Goal: Contribute content: Add original content to the website for others to see

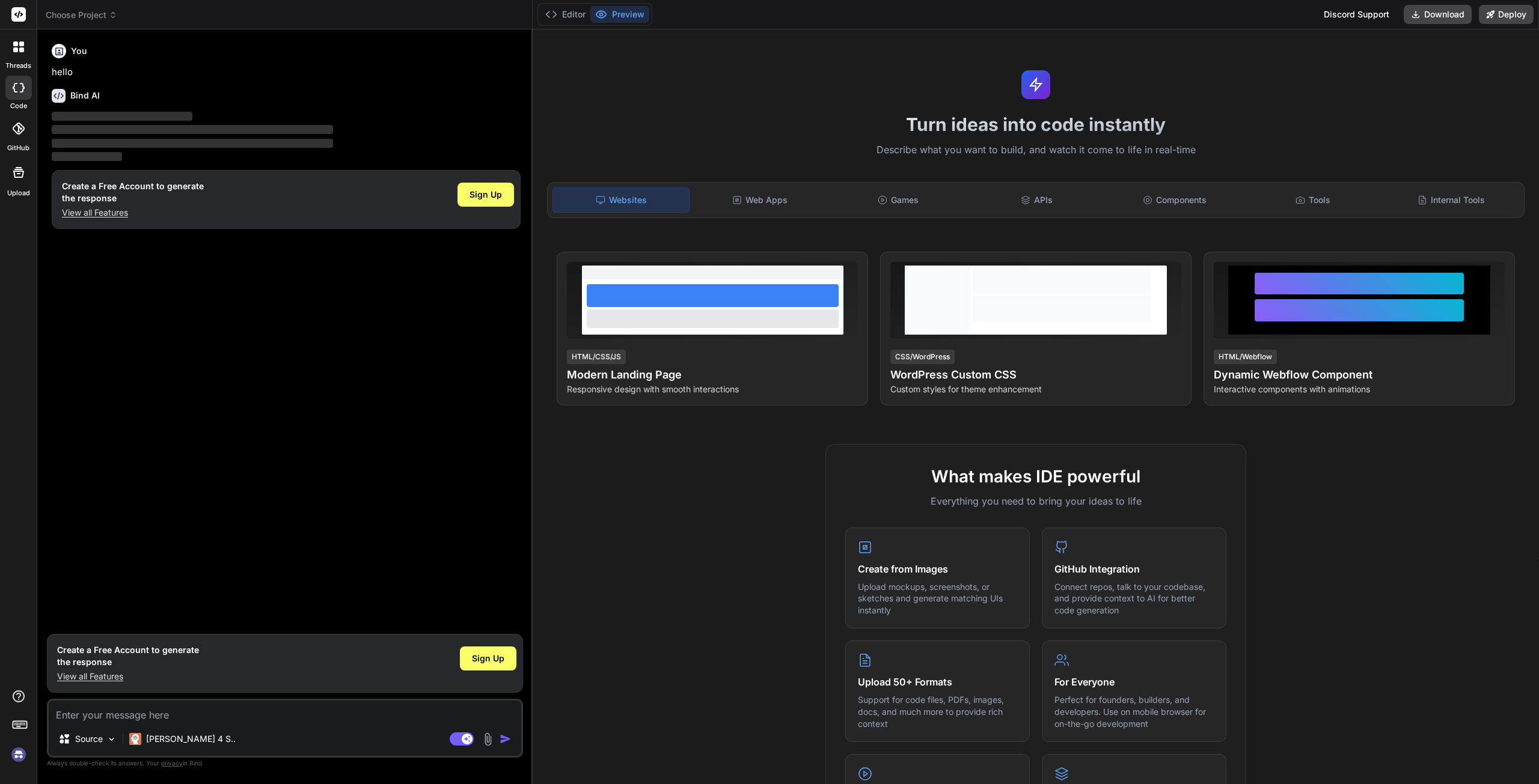
click at [22, 753] on img at bounding box center [18, 755] width 21 height 21
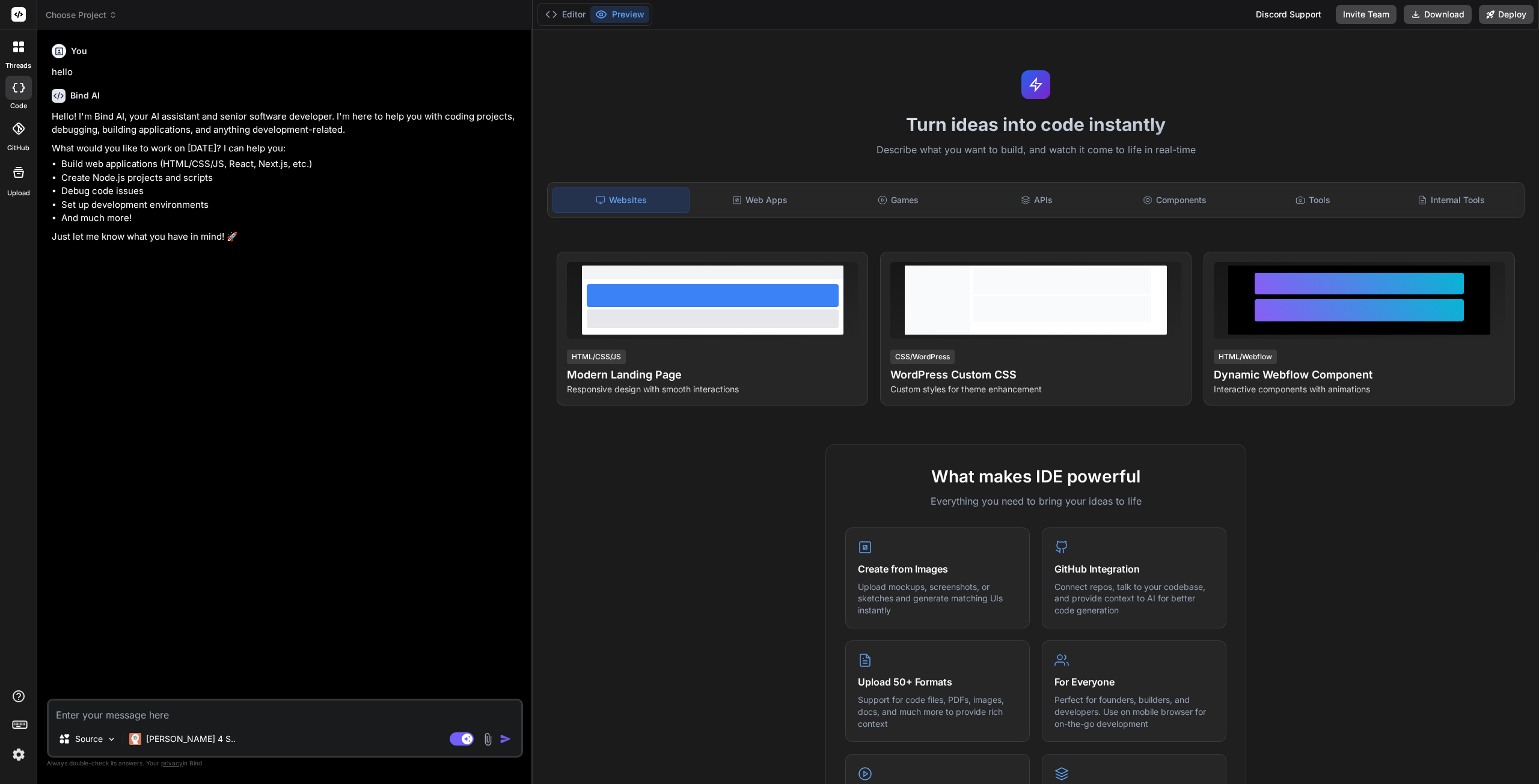
click at [85, 14] on span "Choose Project" at bounding box center [81, 15] width 71 height 12
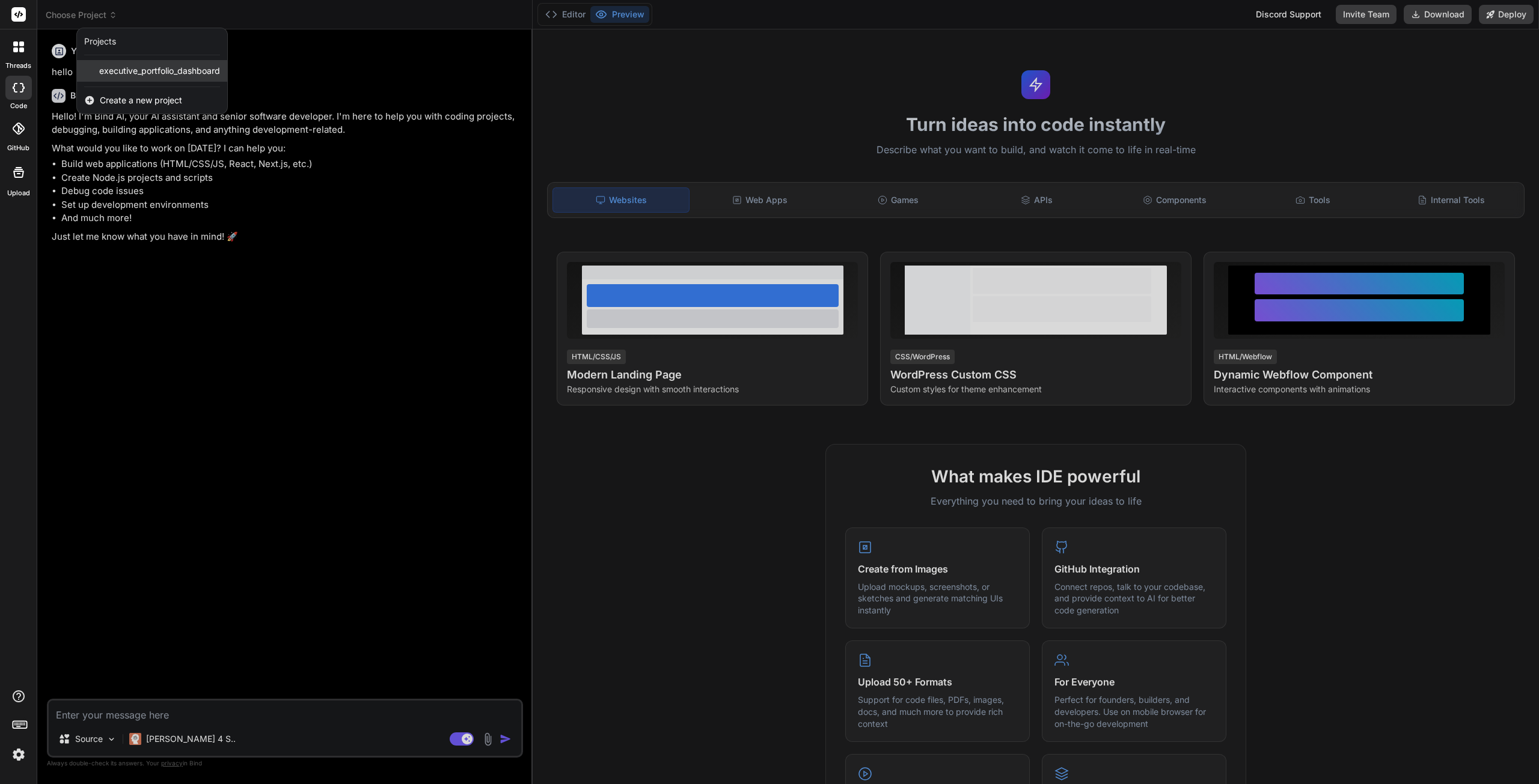
click at [151, 67] on span "executive_portfolio_dashboard" at bounding box center [160, 70] width 121 height 12
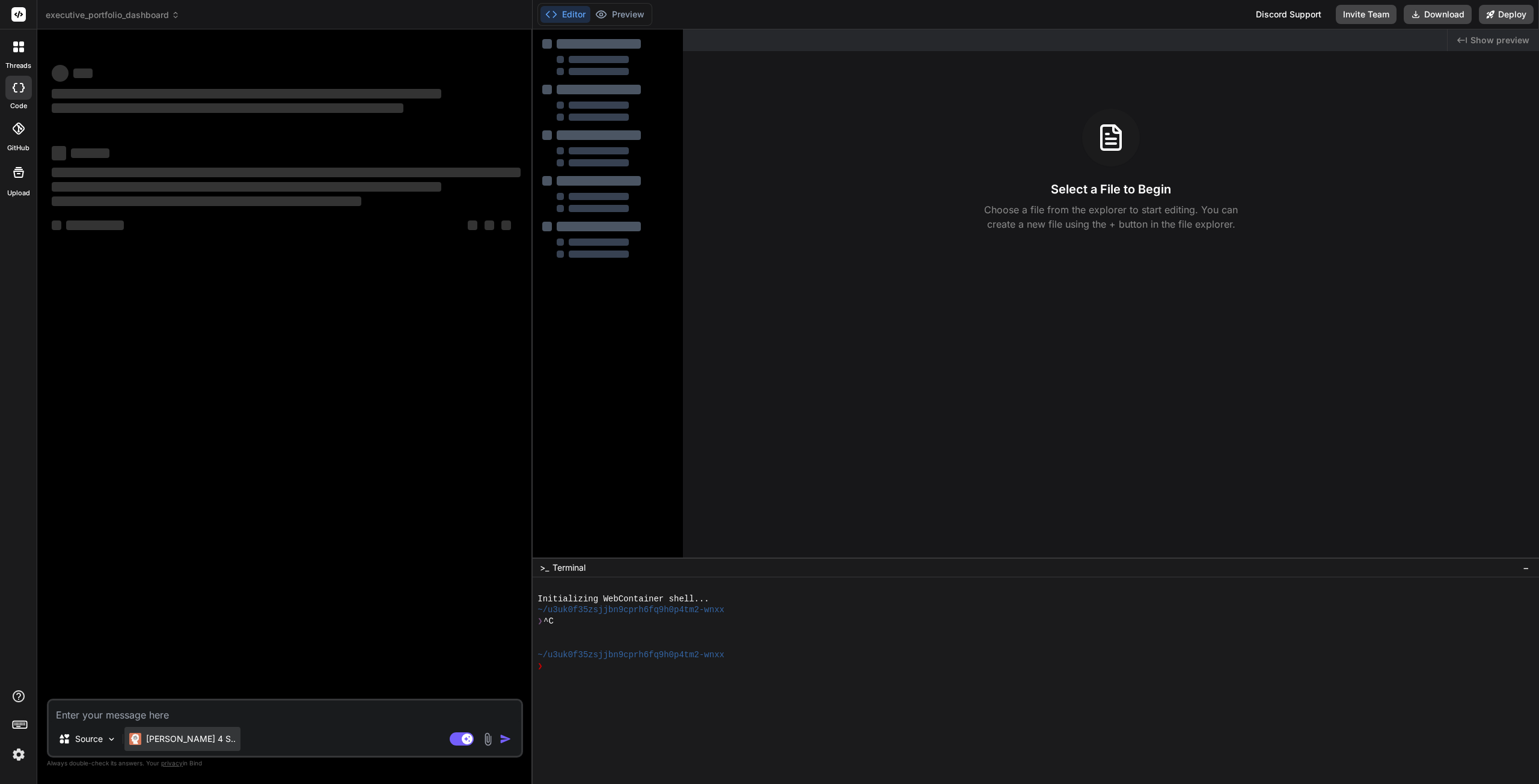
click at [165, 740] on p "[PERSON_NAME] 4 S.." at bounding box center [191, 739] width 90 height 12
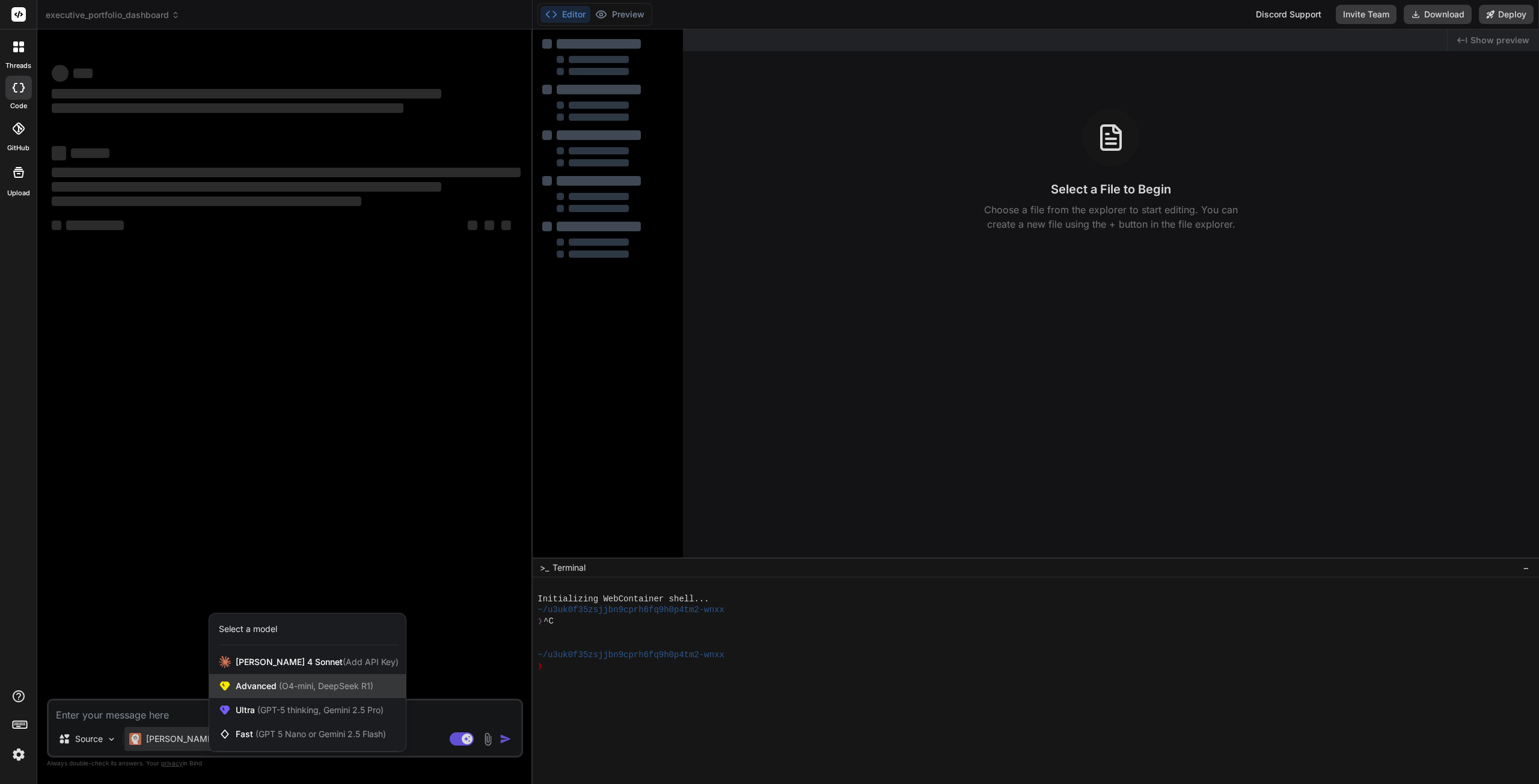
click at [328, 681] on span "(O4-mini, DeepSeek R1)" at bounding box center [325, 686] width 97 height 10
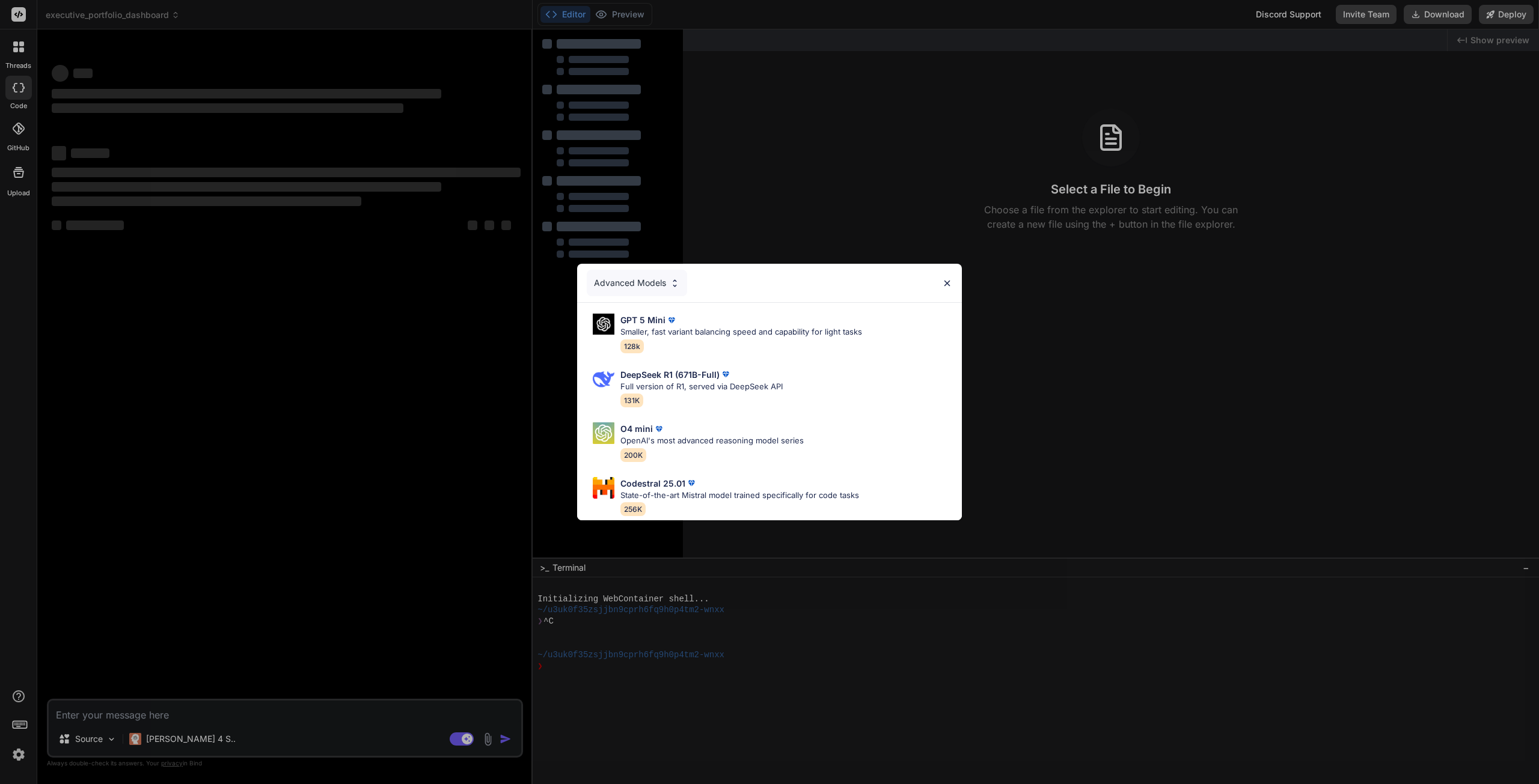
click at [661, 282] on div "Advanced Models" at bounding box center [636, 283] width 100 height 27
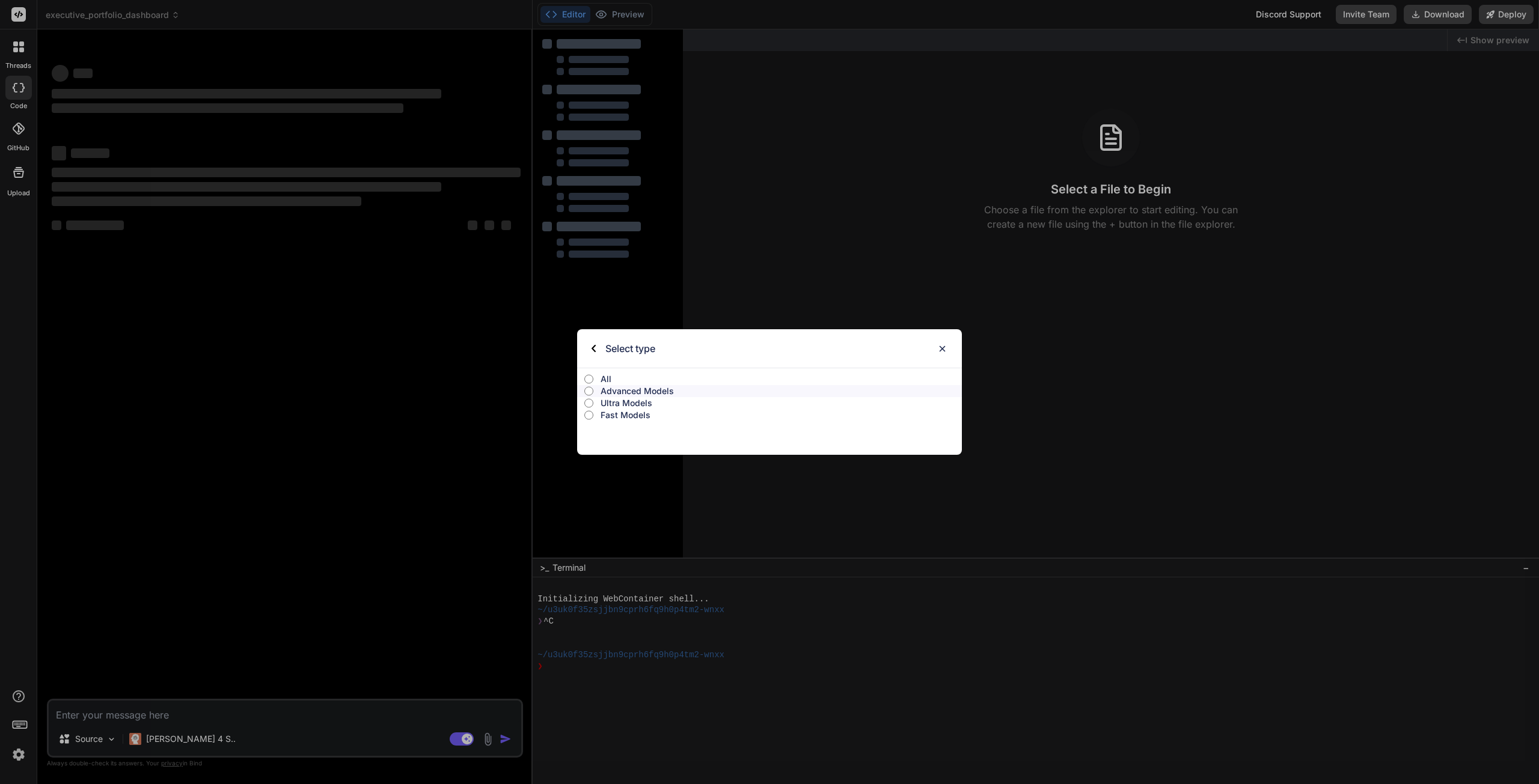
click at [604, 375] on p "All" at bounding box center [782, 379] width 361 height 12
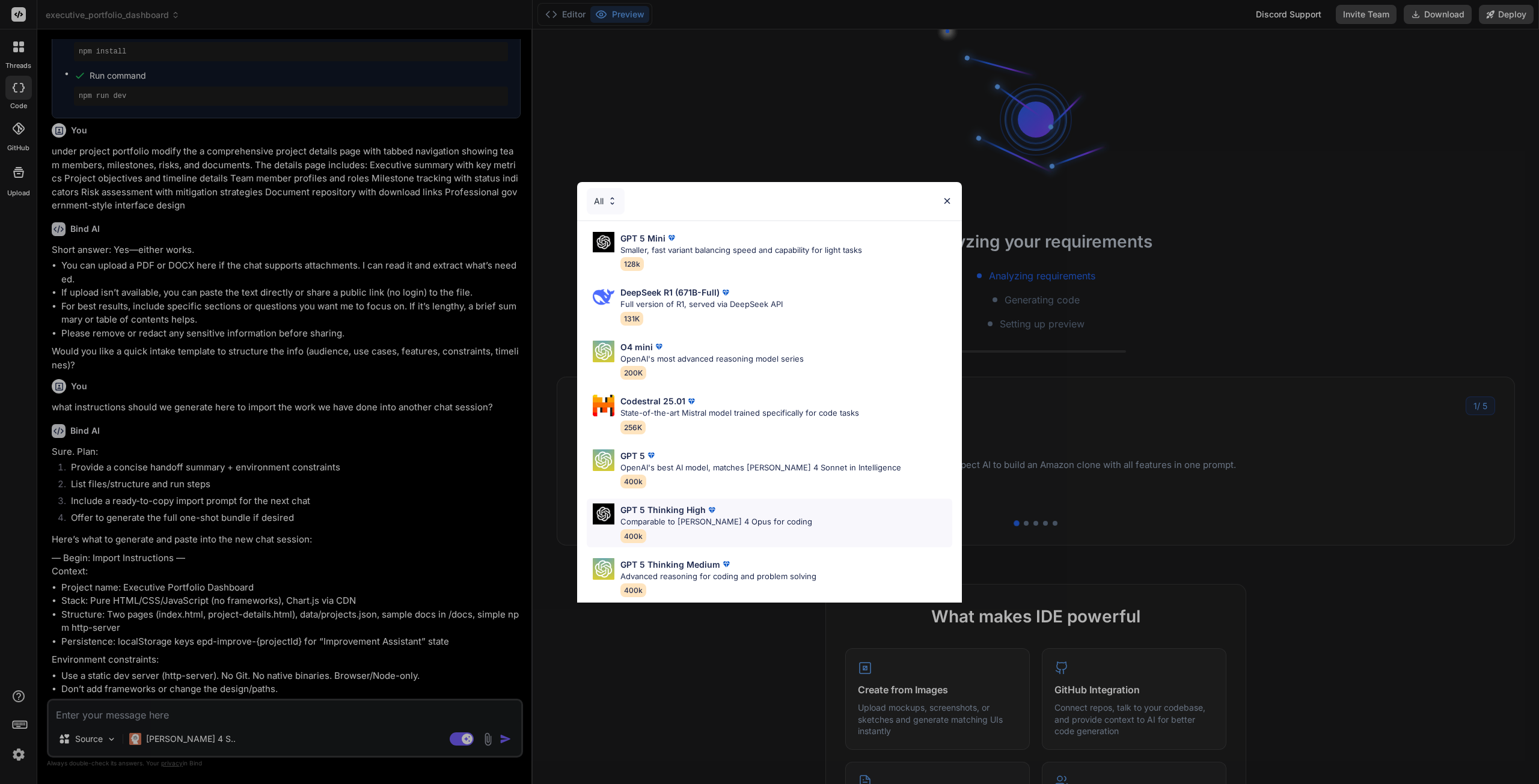
scroll to position [1113, 0]
click at [685, 457] on div "GPT 5" at bounding box center [760, 455] width 281 height 12
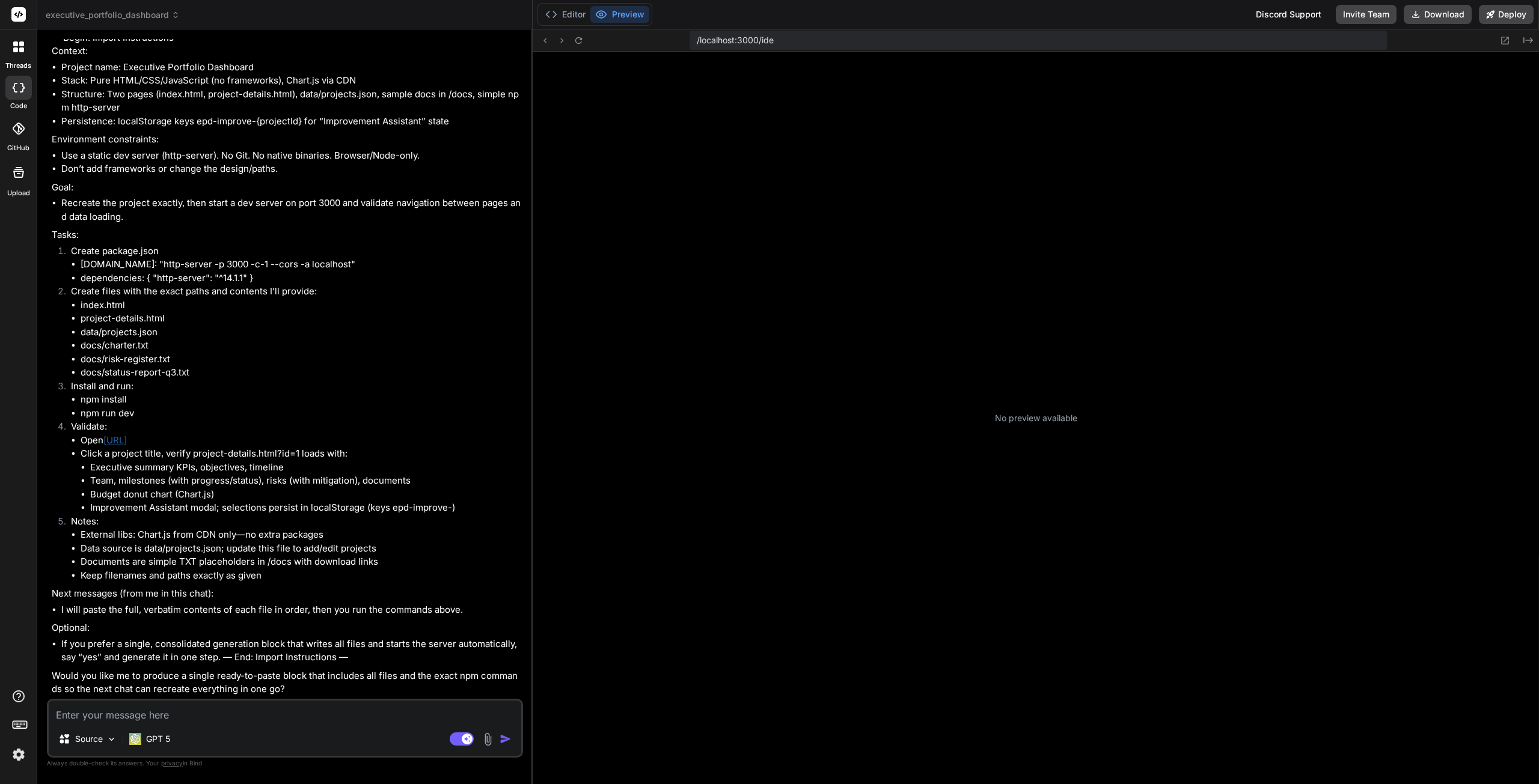
scroll to position [90, 0]
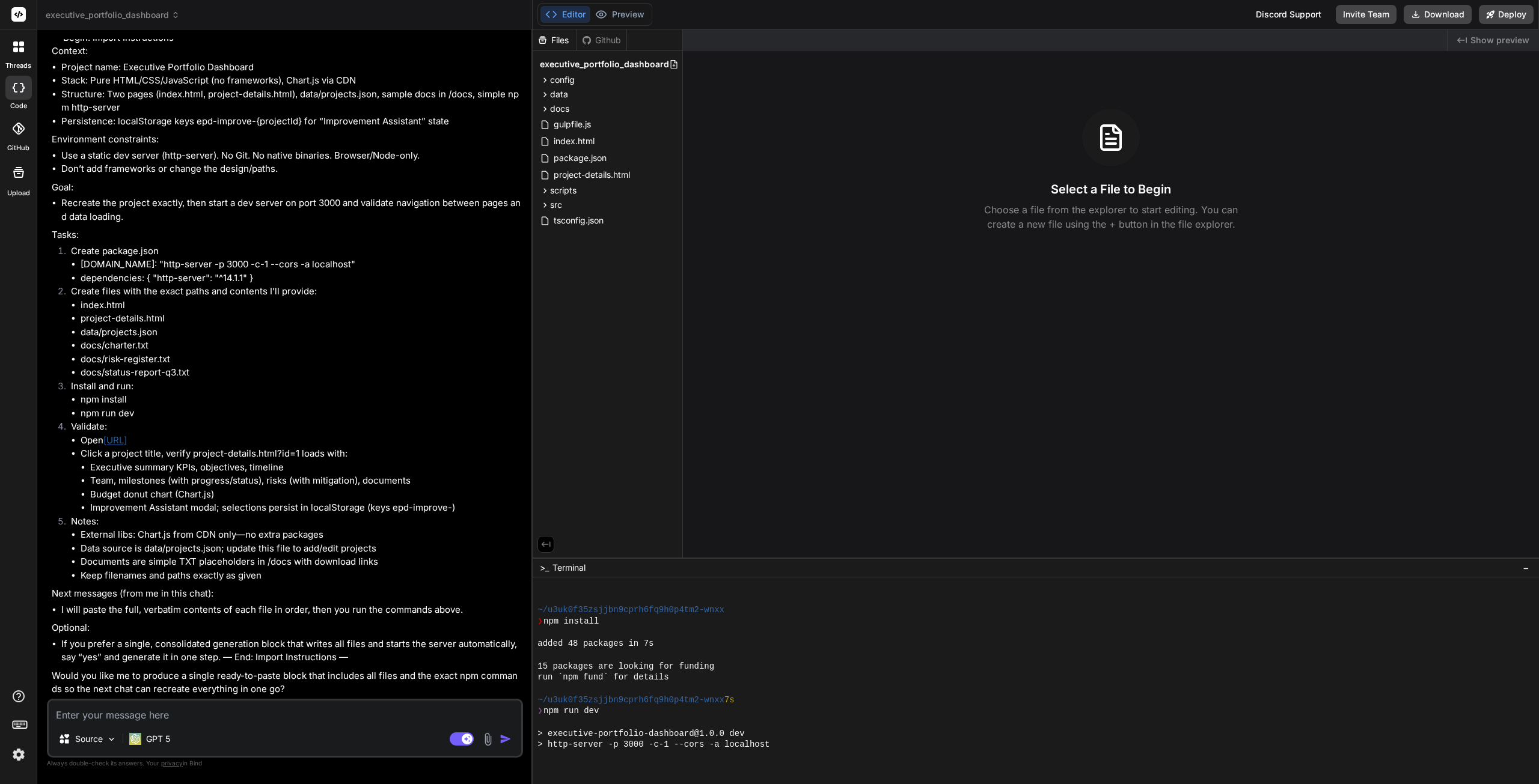
click at [210, 714] on textarea at bounding box center [285, 712] width 472 height 22
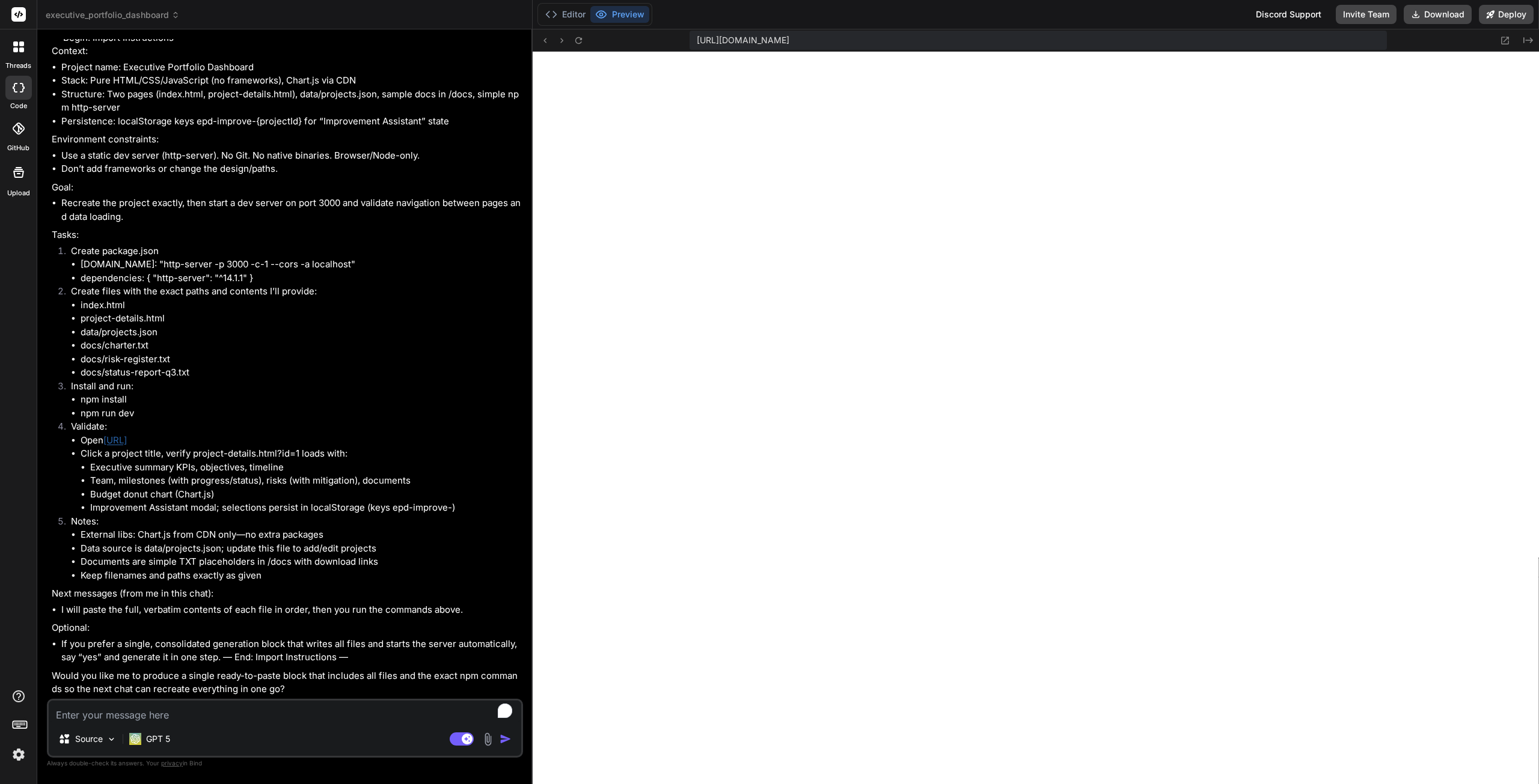
scroll to position [325, 0]
click at [485, 738] on img at bounding box center [487, 739] width 14 height 14
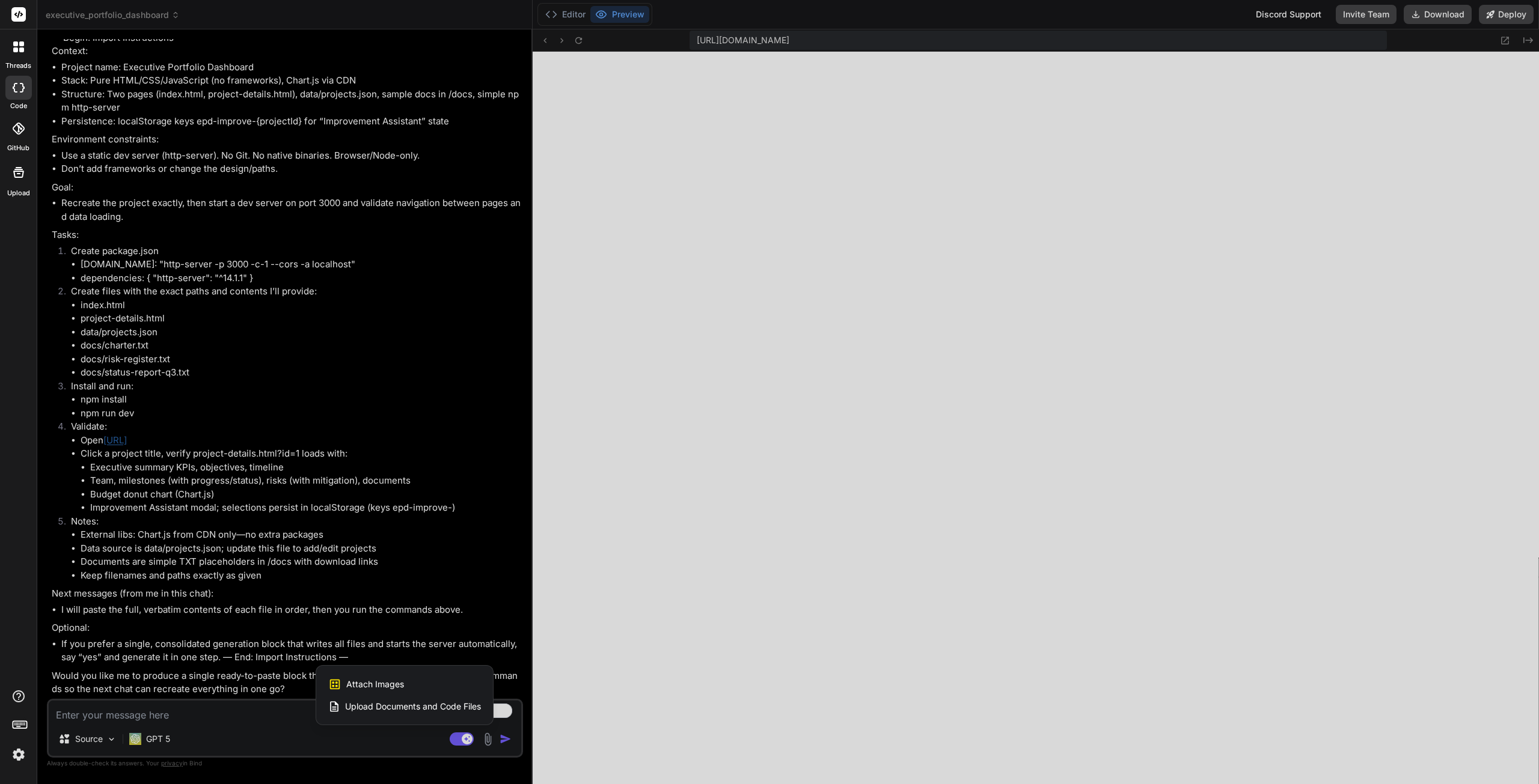
click at [364, 703] on span "Upload Documents and Code Files" at bounding box center [413, 707] width 136 height 12
type textarea "x"
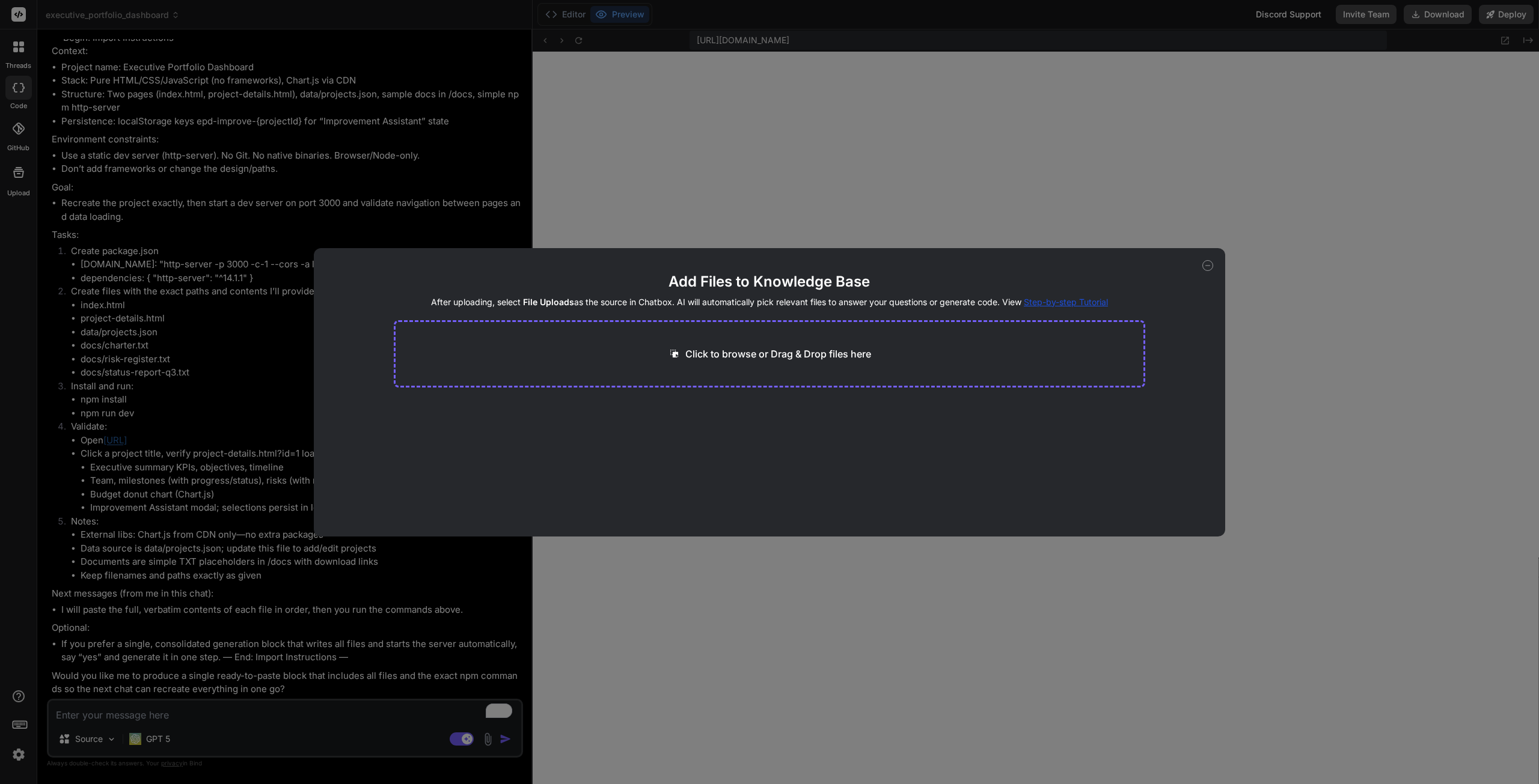
click at [759, 340] on div "Click to browse or Drag & Drop files here" at bounding box center [769, 354] width 752 height 67
click at [754, 352] on p "Click to browse or Drag & Drop files here" at bounding box center [778, 353] width 186 height 14
type input "C:\fakepath\Copy of CompassX-go-to-market-playbook-R1.1.1-[DATE]-final.pdf"
type textarea "x"
click at [491, 425] on div "File Uploading... pdf 946.70 KB" at bounding box center [461, 425] width 125 height 31
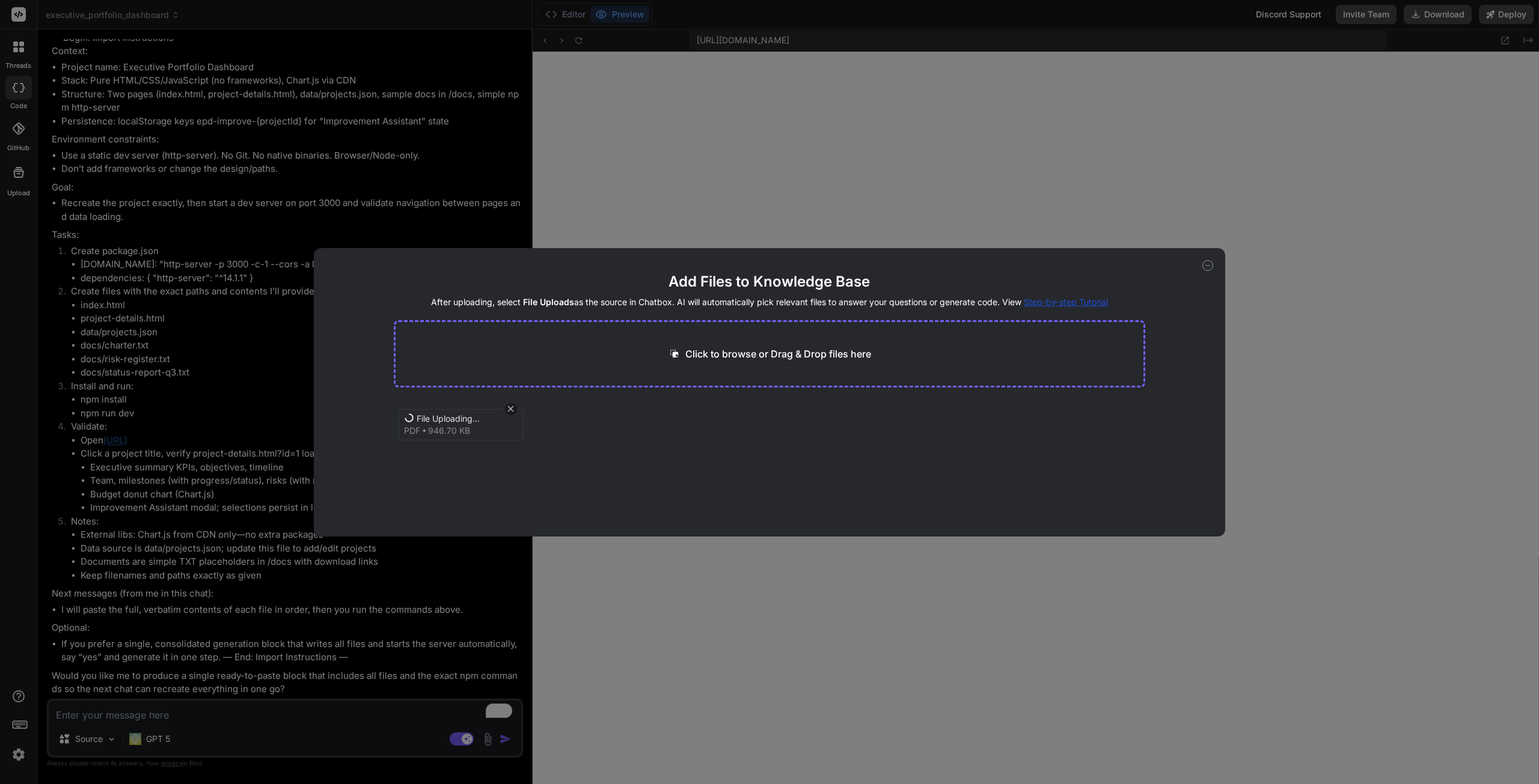
click at [509, 408] on icon at bounding box center [511, 409] width 6 height 6
click at [448, 423] on span "File Uploading..." at bounding box center [465, 419] width 96 height 12
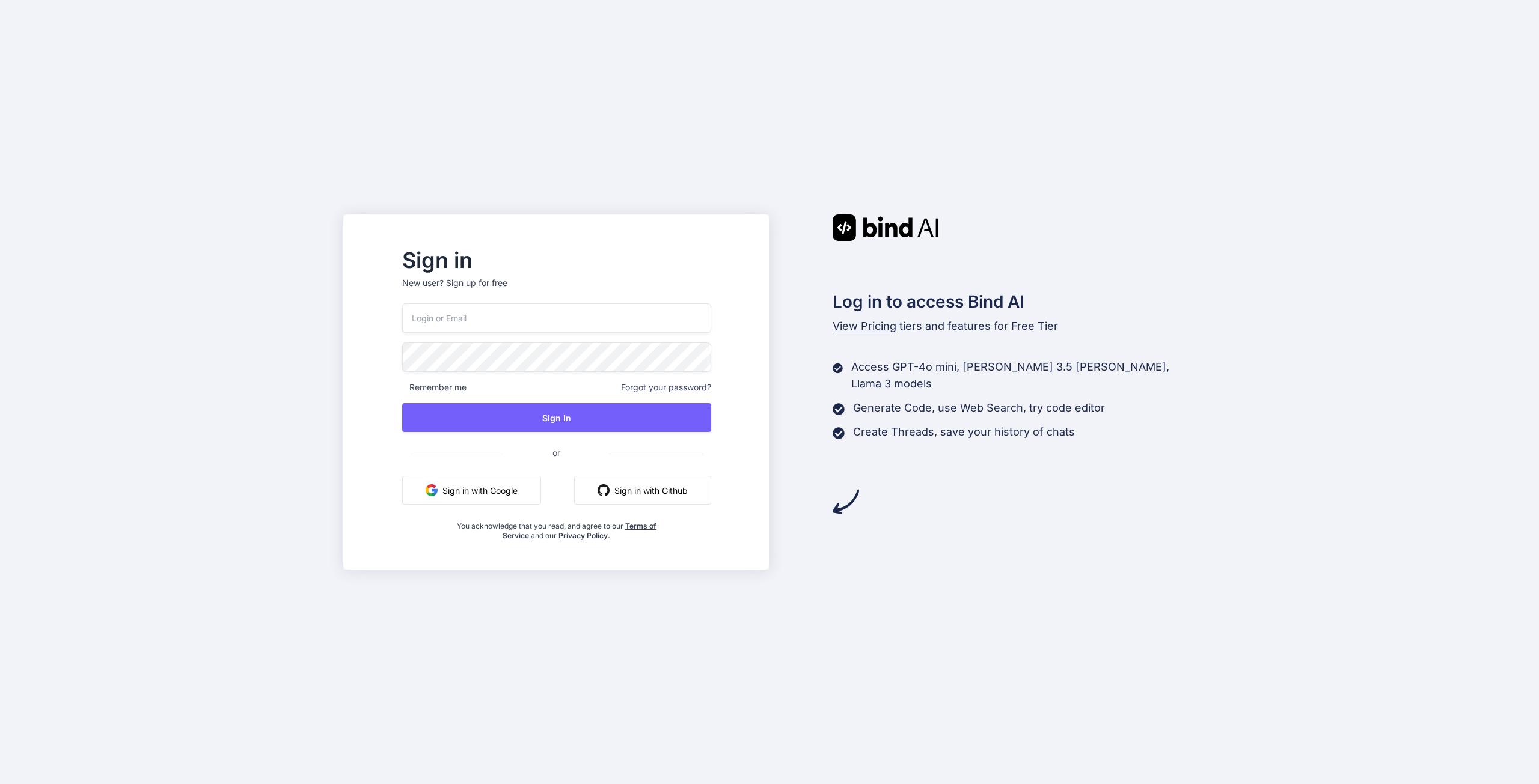
click at [509, 483] on button "Sign in with Google" at bounding box center [472, 490] width 139 height 29
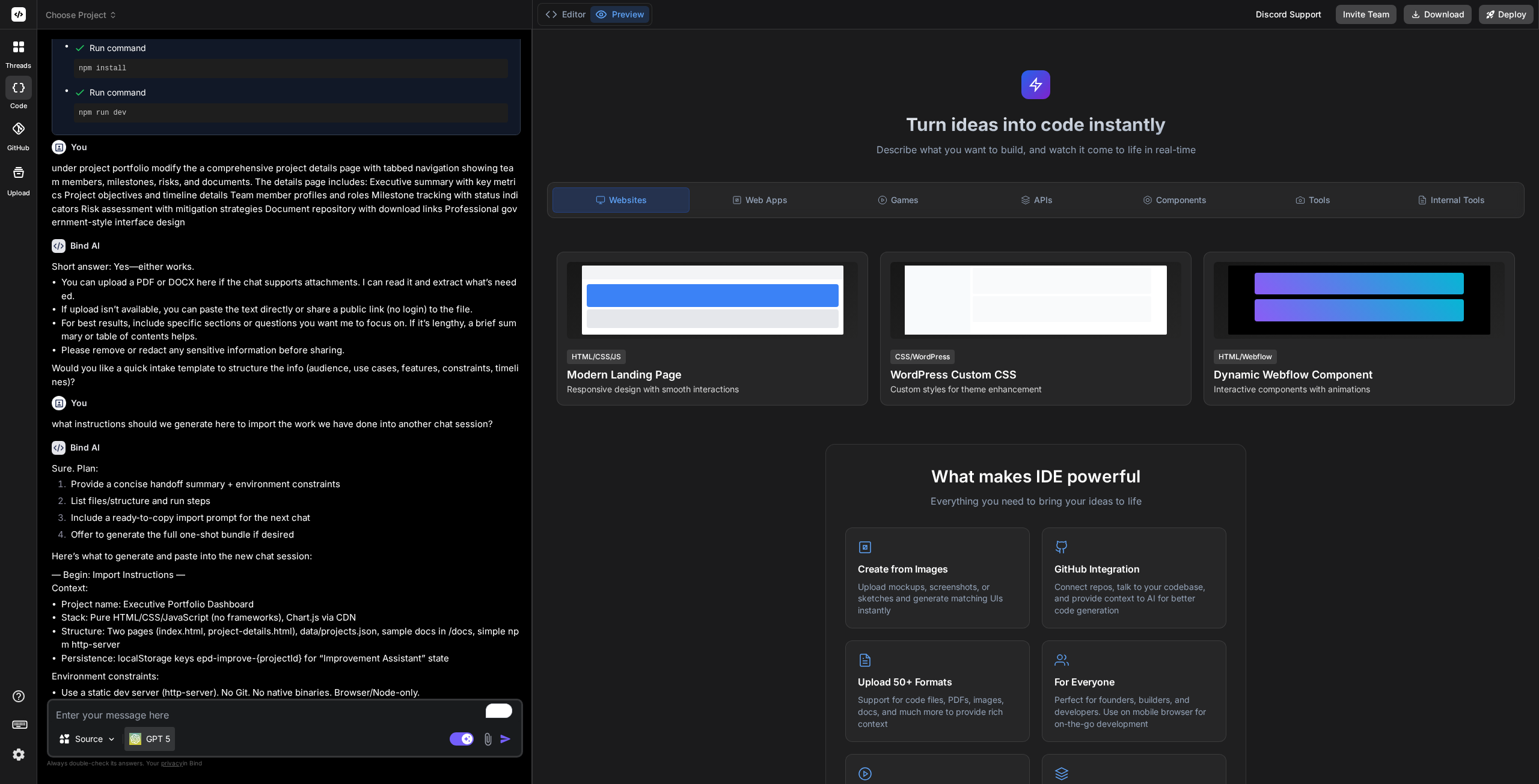
scroll to position [1113, 0]
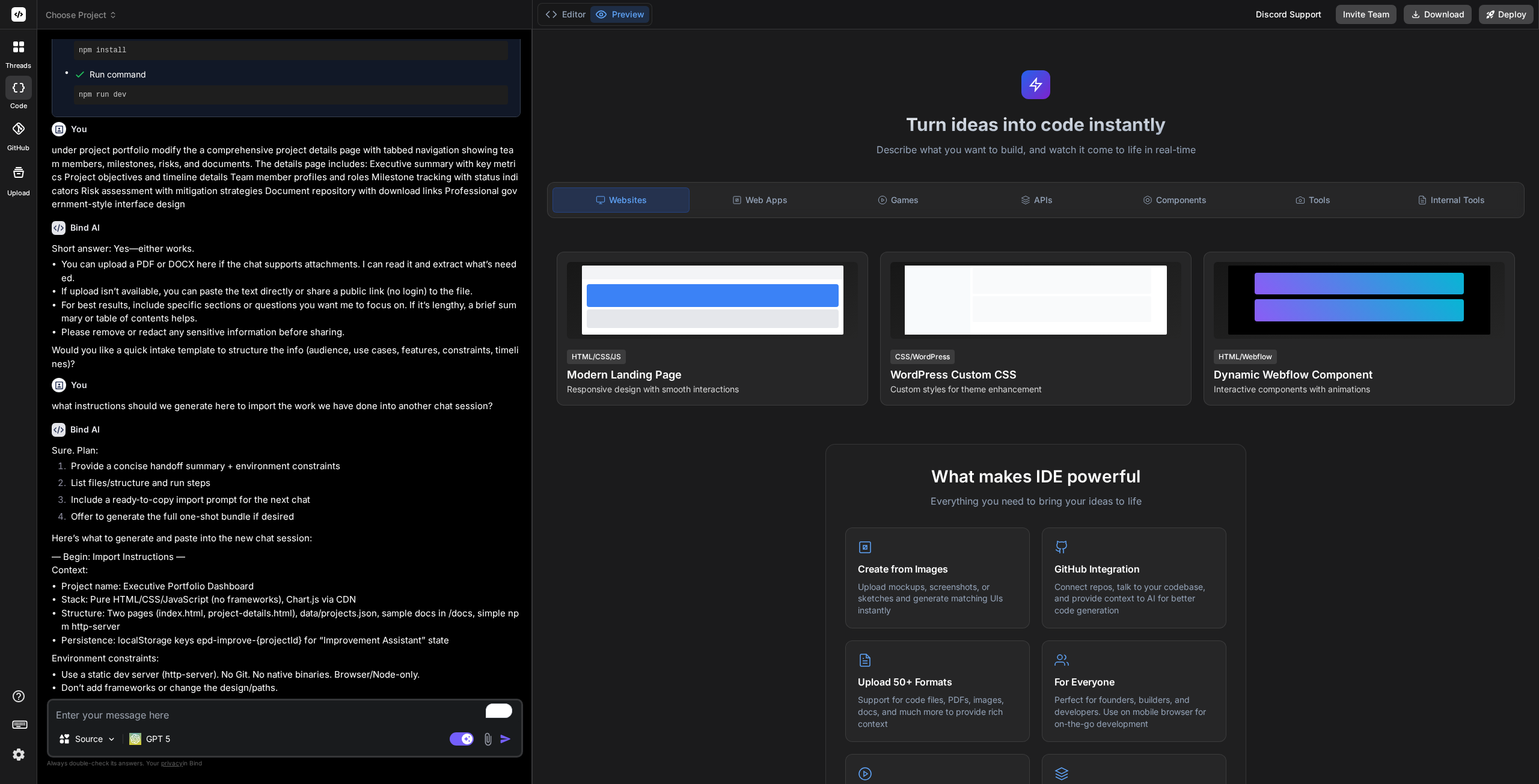
click at [101, 6] on header "Choose Project Created with Pixso." at bounding box center [285, 15] width 496 height 30
click at [96, 14] on span "Choose Project" at bounding box center [81, 15] width 71 height 12
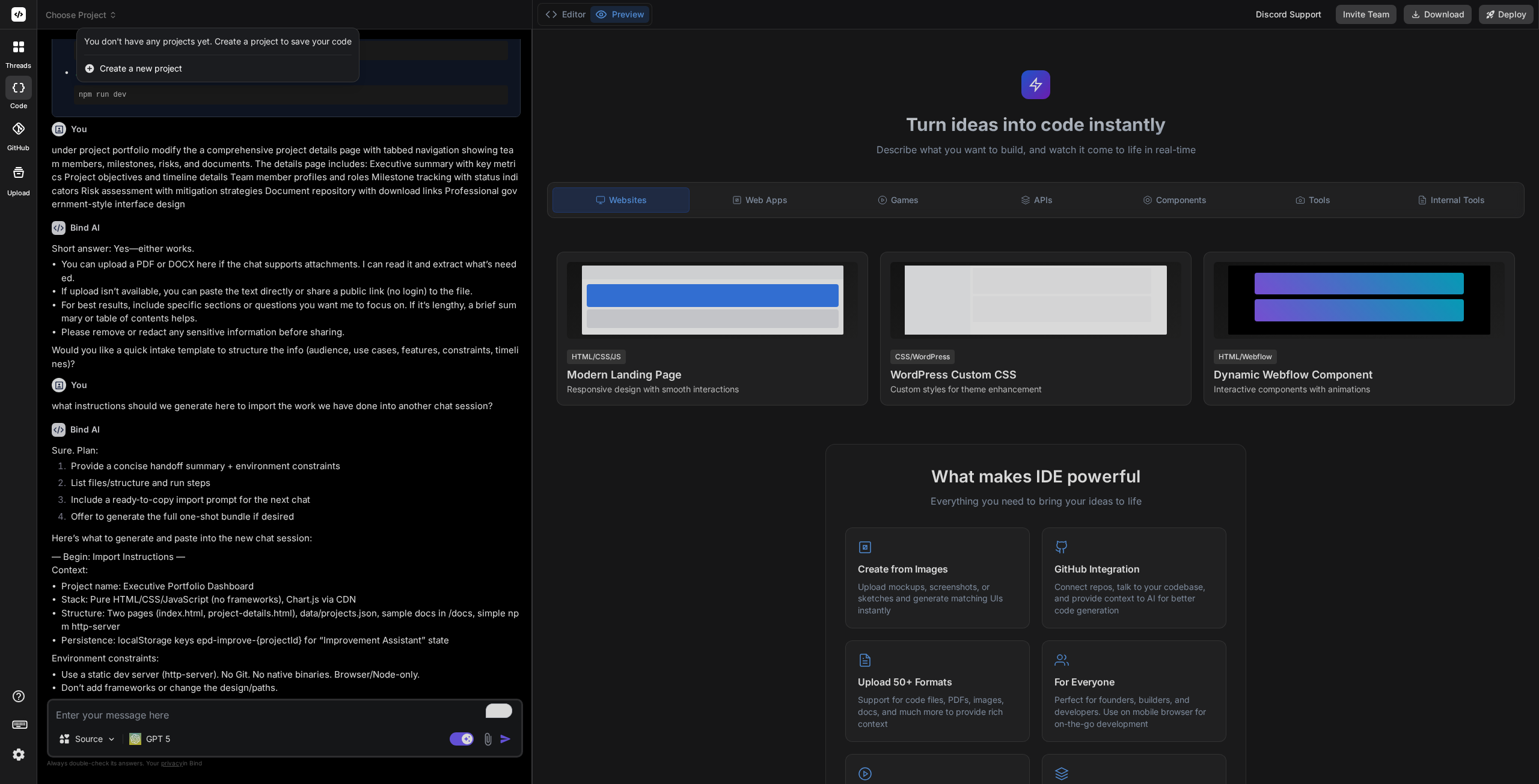
click at [327, 444] on div at bounding box center [769, 392] width 1539 height 784
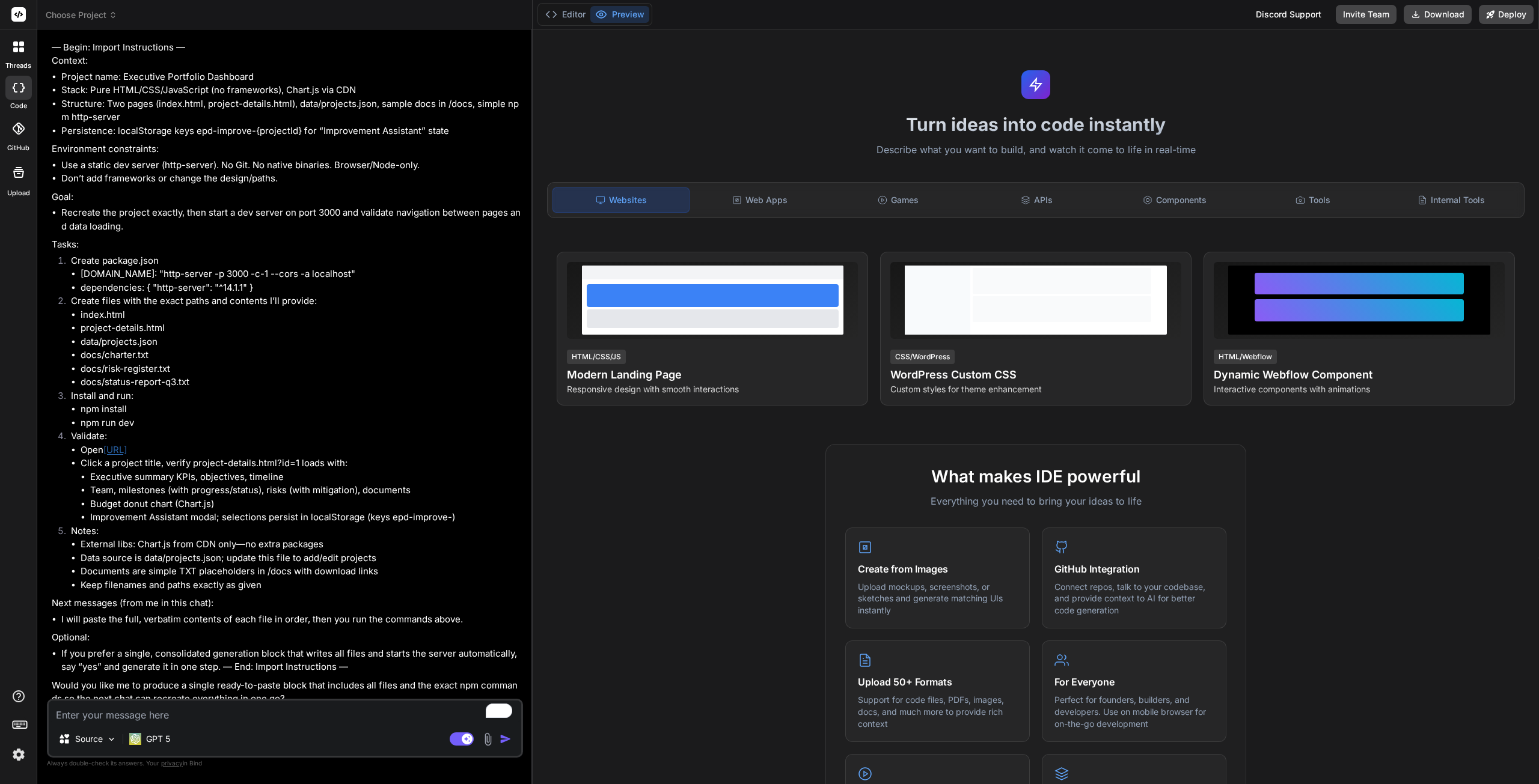
scroll to position [1639, 0]
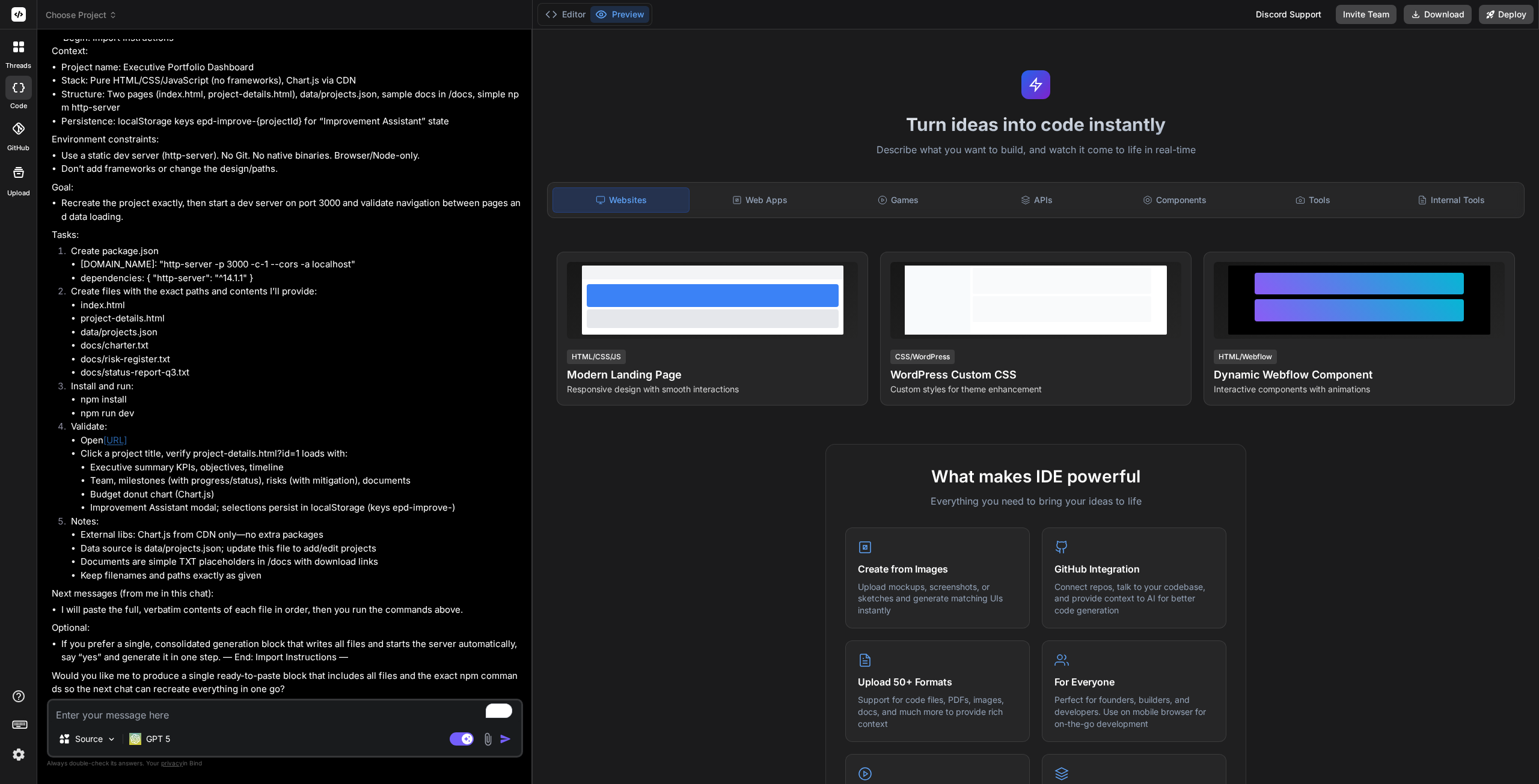
click at [491, 739] on img at bounding box center [487, 739] width 14 height 14
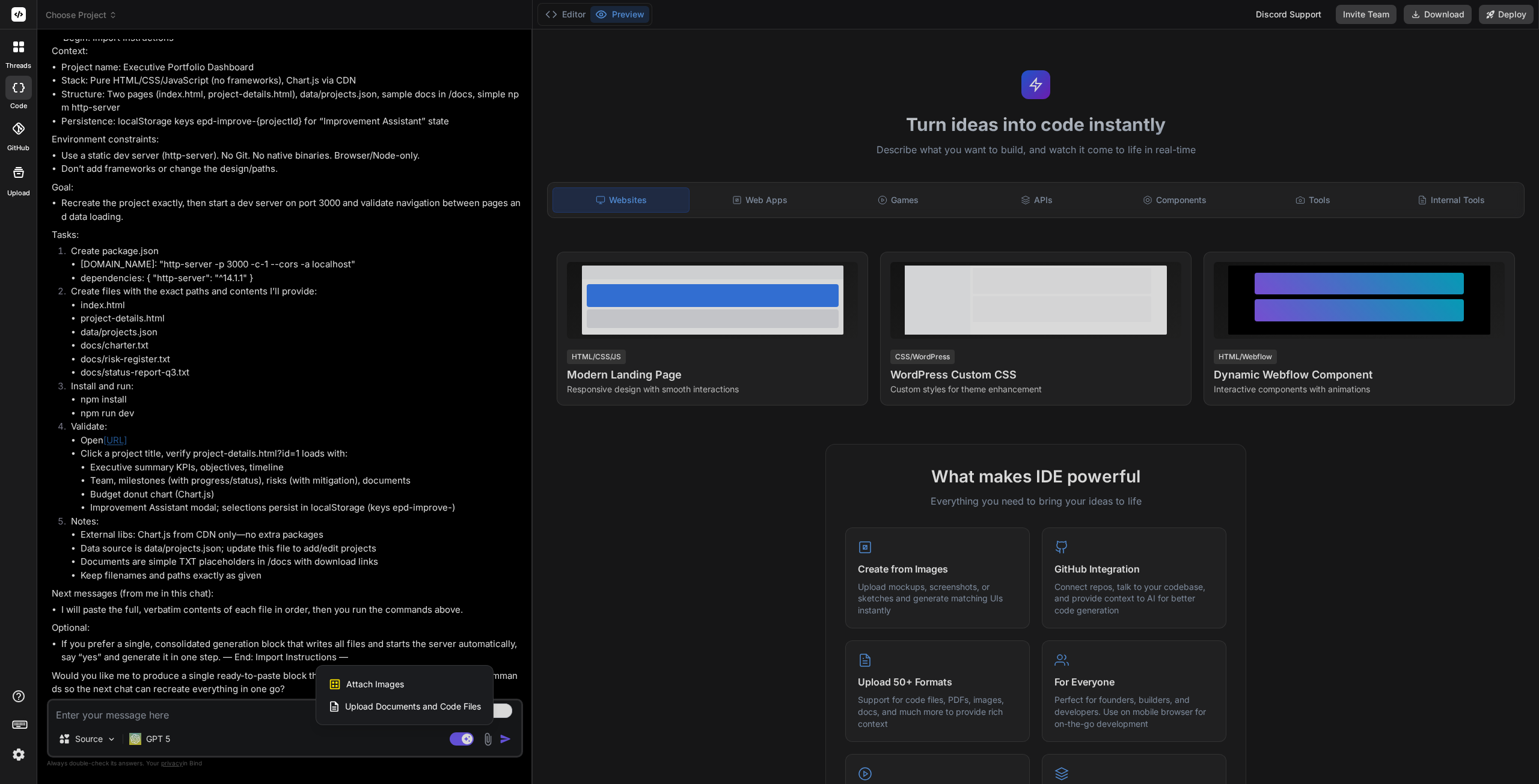
click at [405, 704] on span "Upload Documents and Code Files" at bounding box center [413, 707] width 136 height 12
type textarea "x"
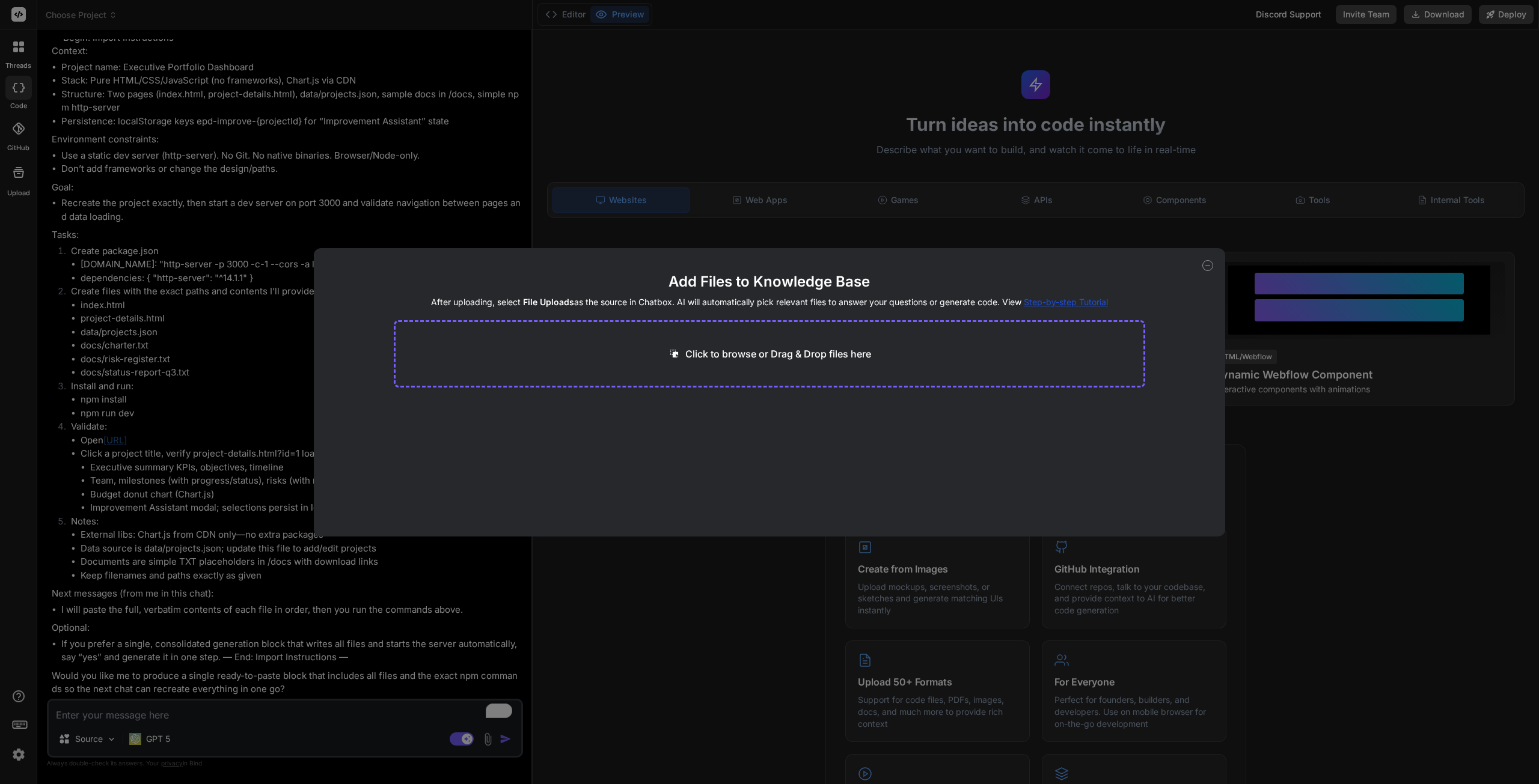
click at [726, 355] on p "Click to browse or Drag & Drop files here" at bounding box center [778, 353] width 186 height 14
type input "C:\fakepath\TLPG-Compass-X-ERPO.pdf"
click at [1127, 495] on button "Finish" at bounding box center [1124, 488] width 42 height 24
click at [814, 460] on main "Add Files to Knowledge Base After uploading, select File Uploads as the source …" at bounding box center [769, 404] width 752 height 264
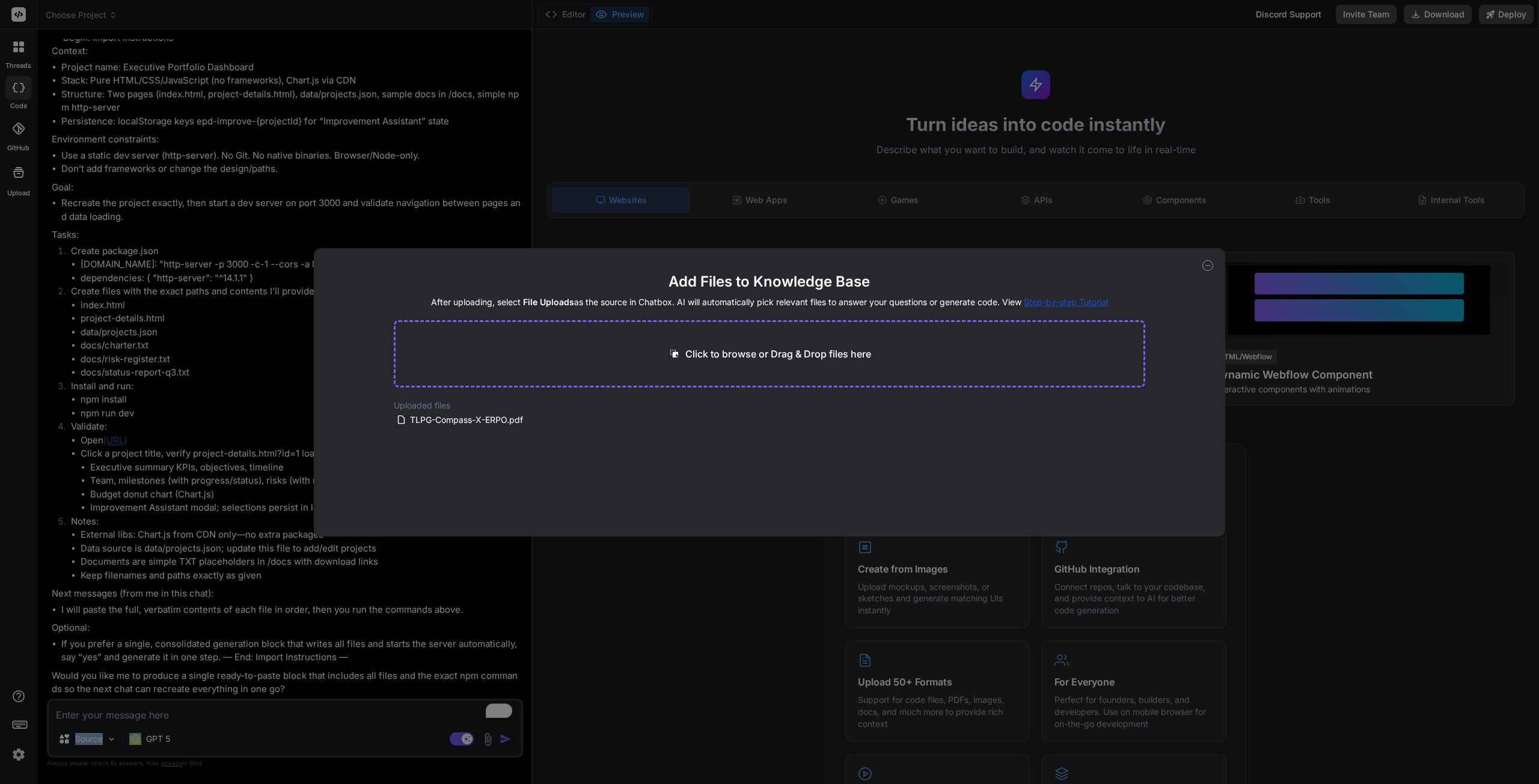
click at [814, 460] on main "Add Files to Knowledge Base After uploading, select File Uploads as the source …" at bounding box center [769, 404] width 752 height 264
click at [1207, 266] on icon at bounding box center [1207, 265] width 11 height 11
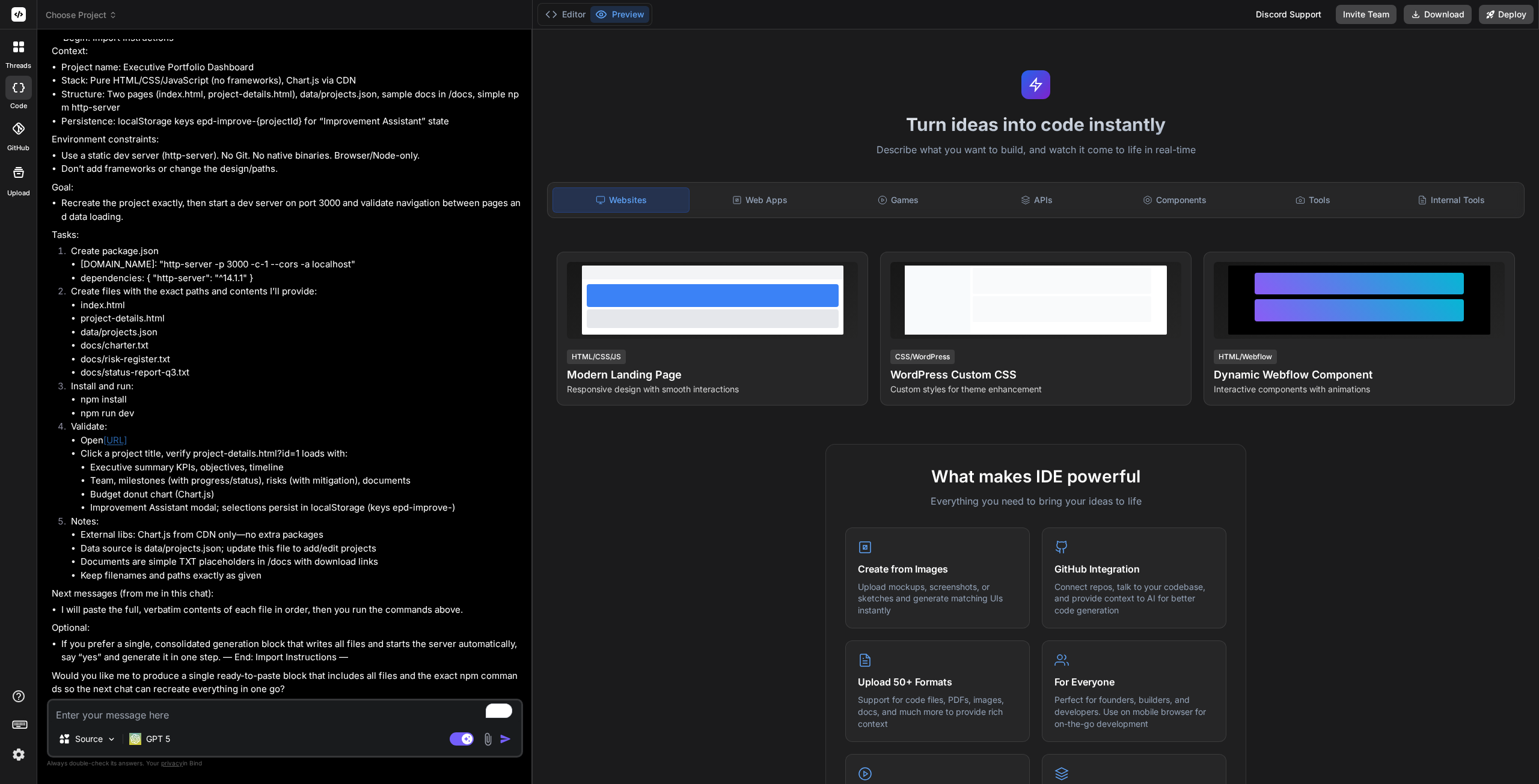
click at [490, 740] on img at bounding box center [487, 739] width 14 height 14
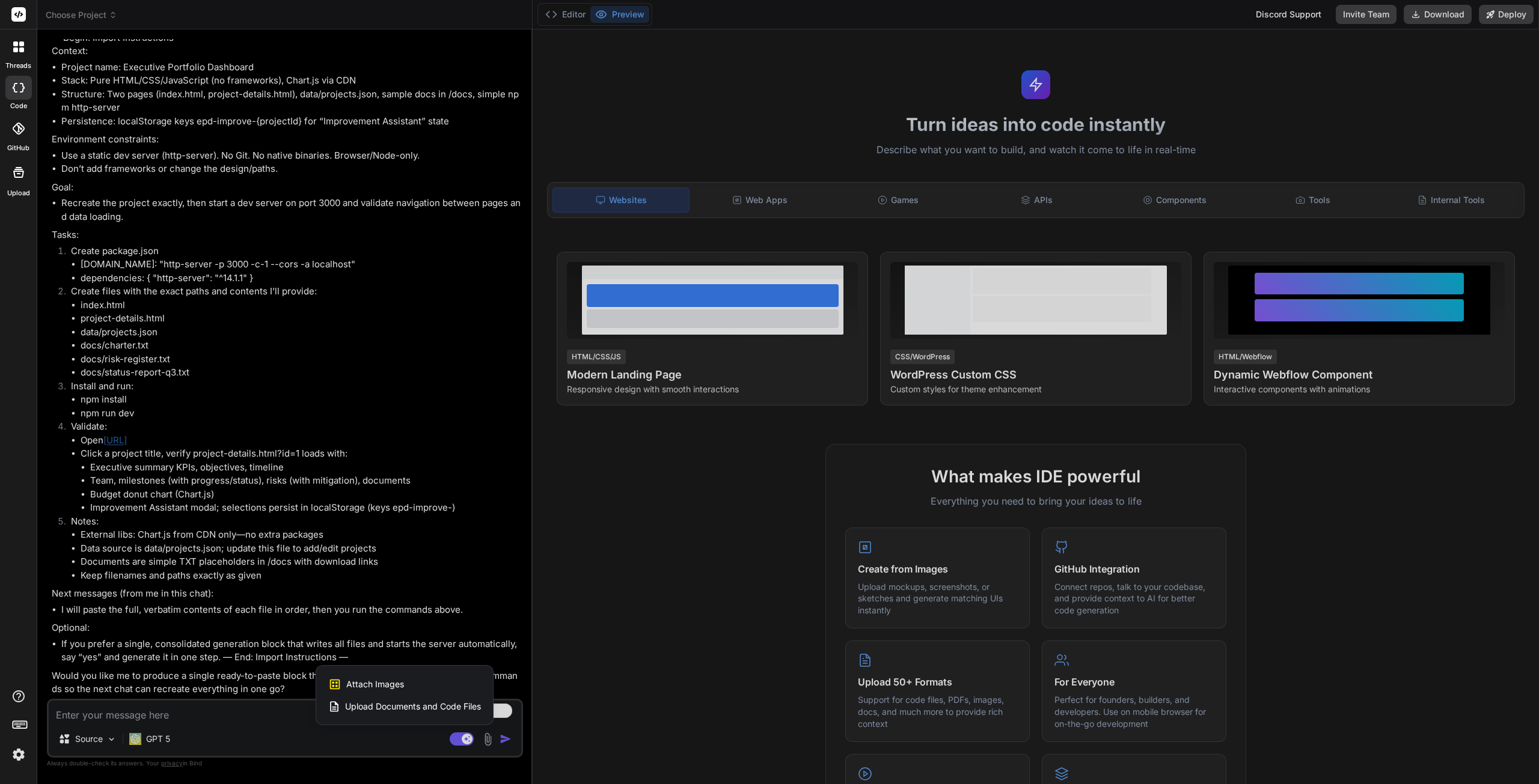
click at [403, 704] on span "Upload Documents and Code Files" at bounding box center [413, 707] width 136 height 12
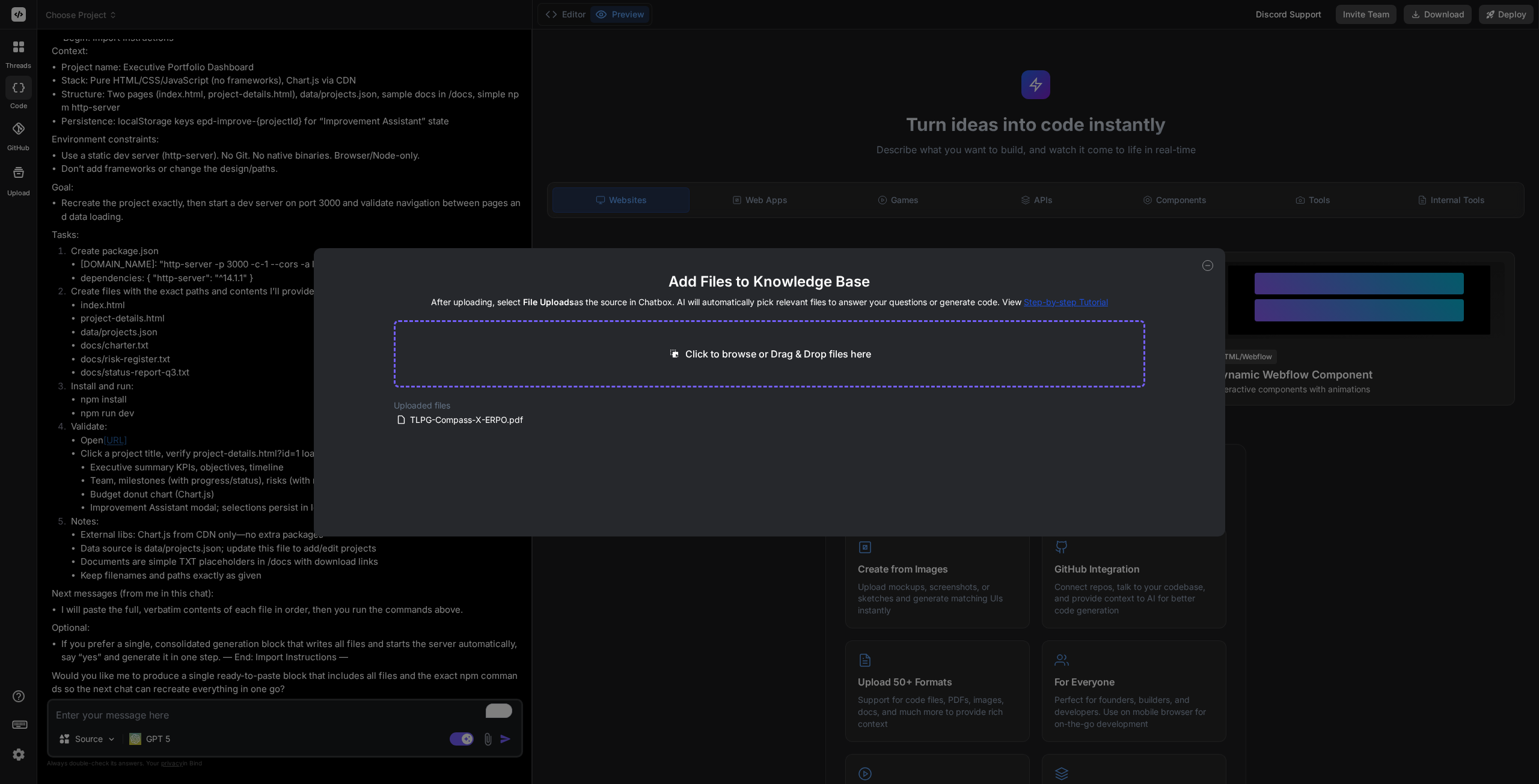
type textarea "x"
click at [833, 346] on div "Click to browse or Drag & Drop files here" at bounding box center [769, 354] width 752 height 67
click at [680, 353] on icon at bounding box center [674, 353] width 12 height 12
type input "C:\fakepath\thelinchpingroup-CompassX-Capability-Statement-RFI_DOIDFBO250068.do…"
click at [1123, 486] on button "Finish" at bounding box center [1124, 488] width 42 height 24
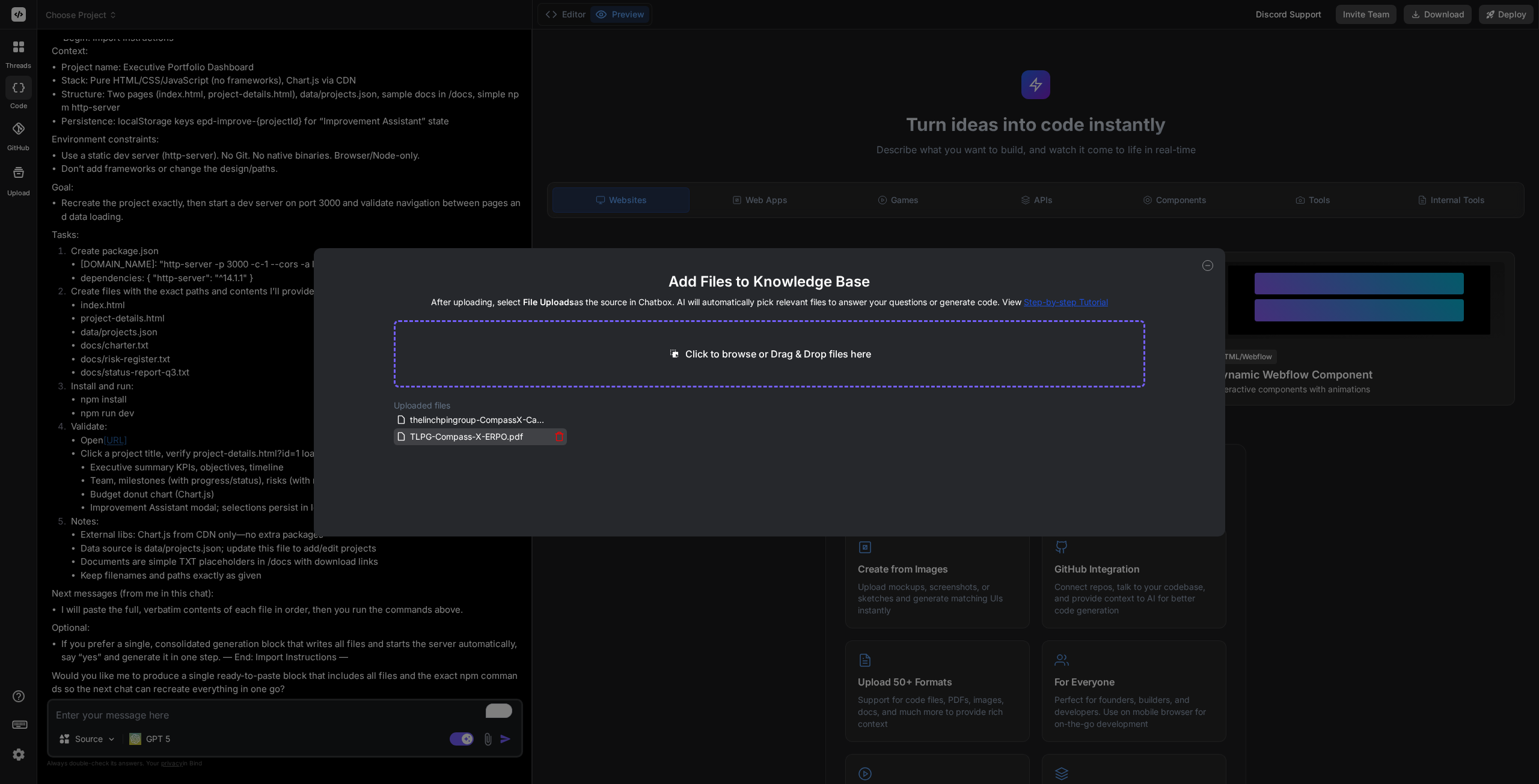
click at [454, 440] on span "TLPG-Compass-X-ERPO.pdf" at bounding box center [466, 437] width 115 height 14
click at [448, 421] on span "thelinchpingroup-CompassX-Capability-Statement-RFI_DOIDFBO250068.docx" at bounding box center [479, 419] width 142 height 14
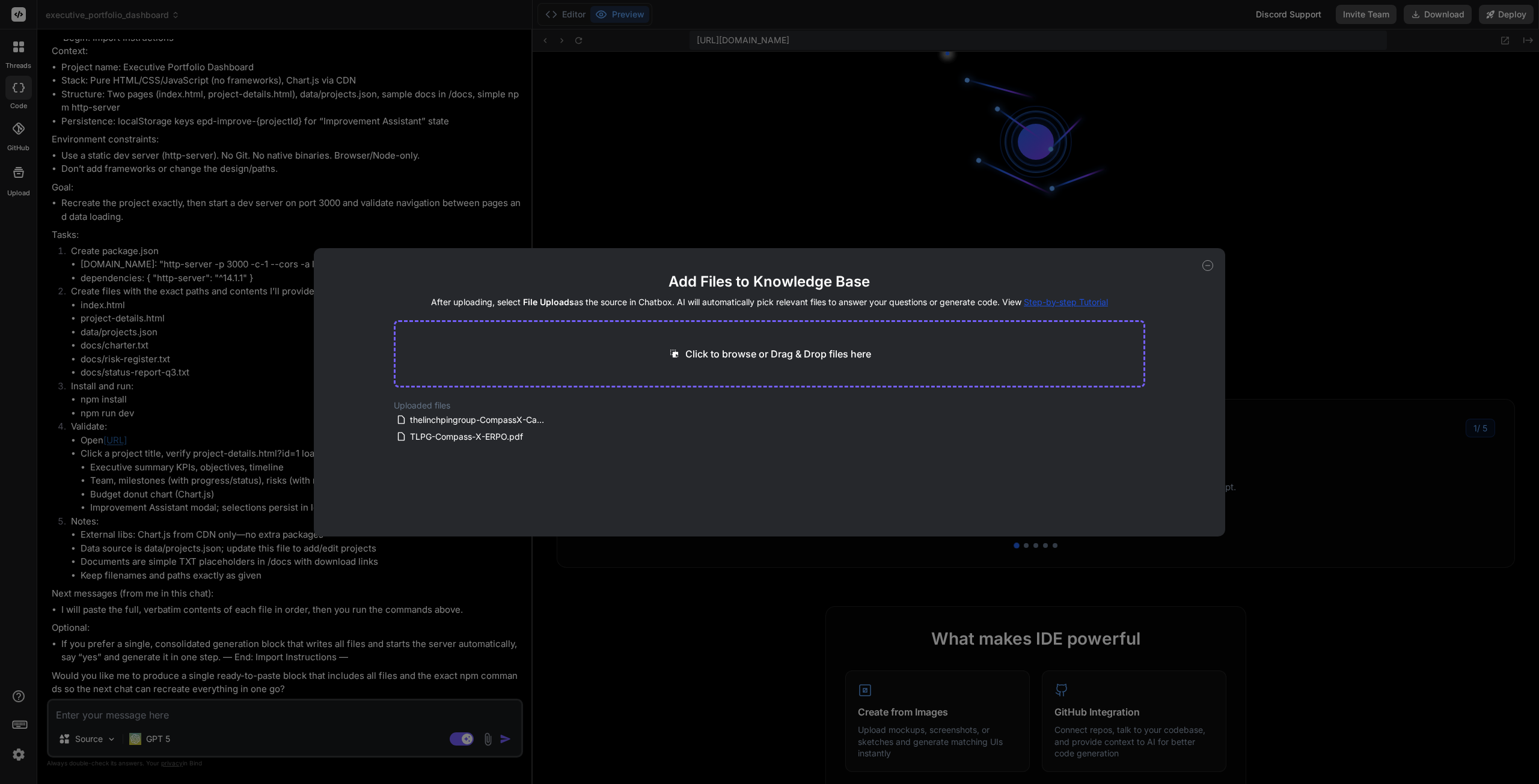
scroll to position [280, 0]
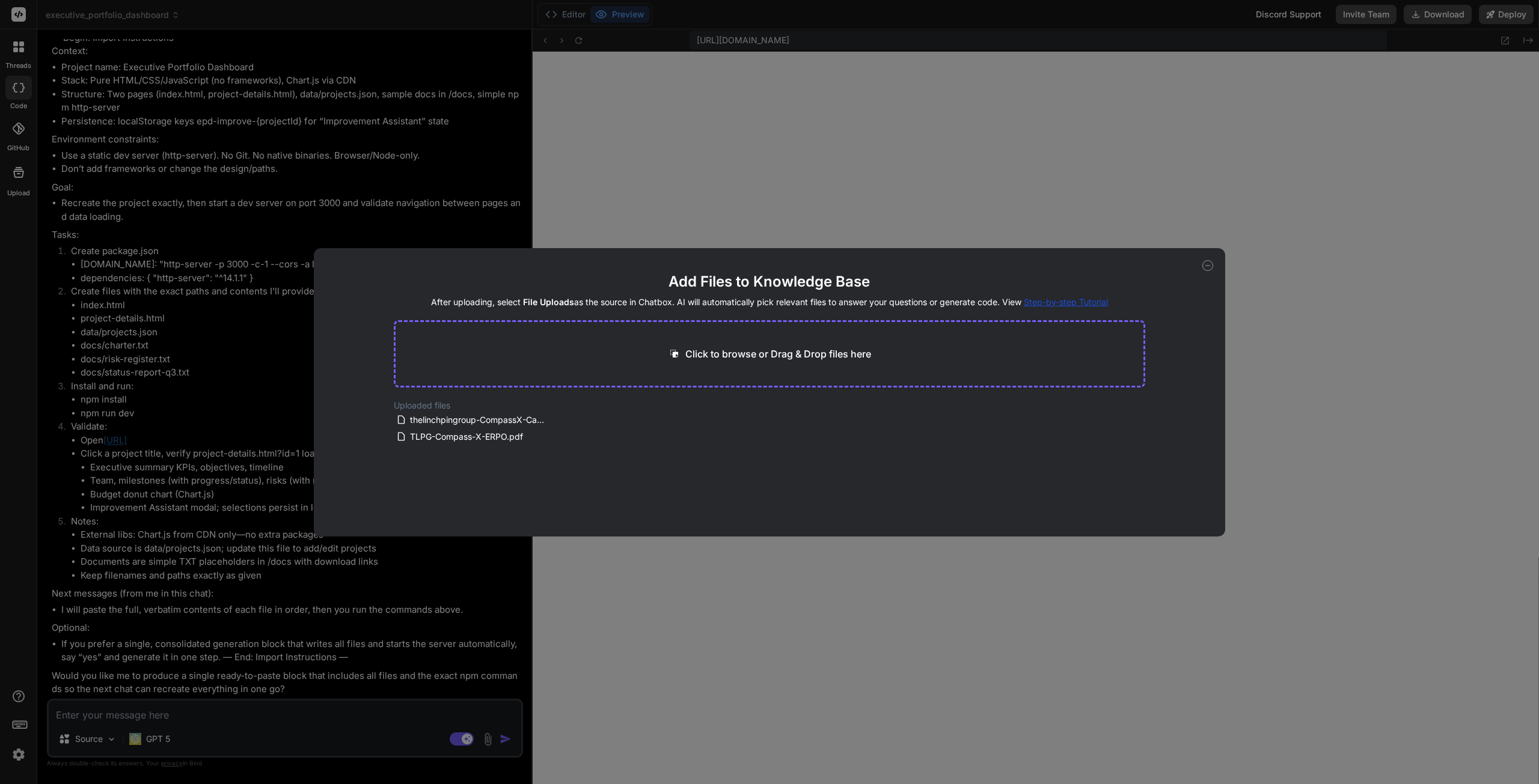
click at [701, 384] on div "Click to browse or Drag & Drop files here" at bounding box center [769, 354] width 752 height 67
click at [1211, 263] on icon at bounding box center [1207, 265] width 11 height 11
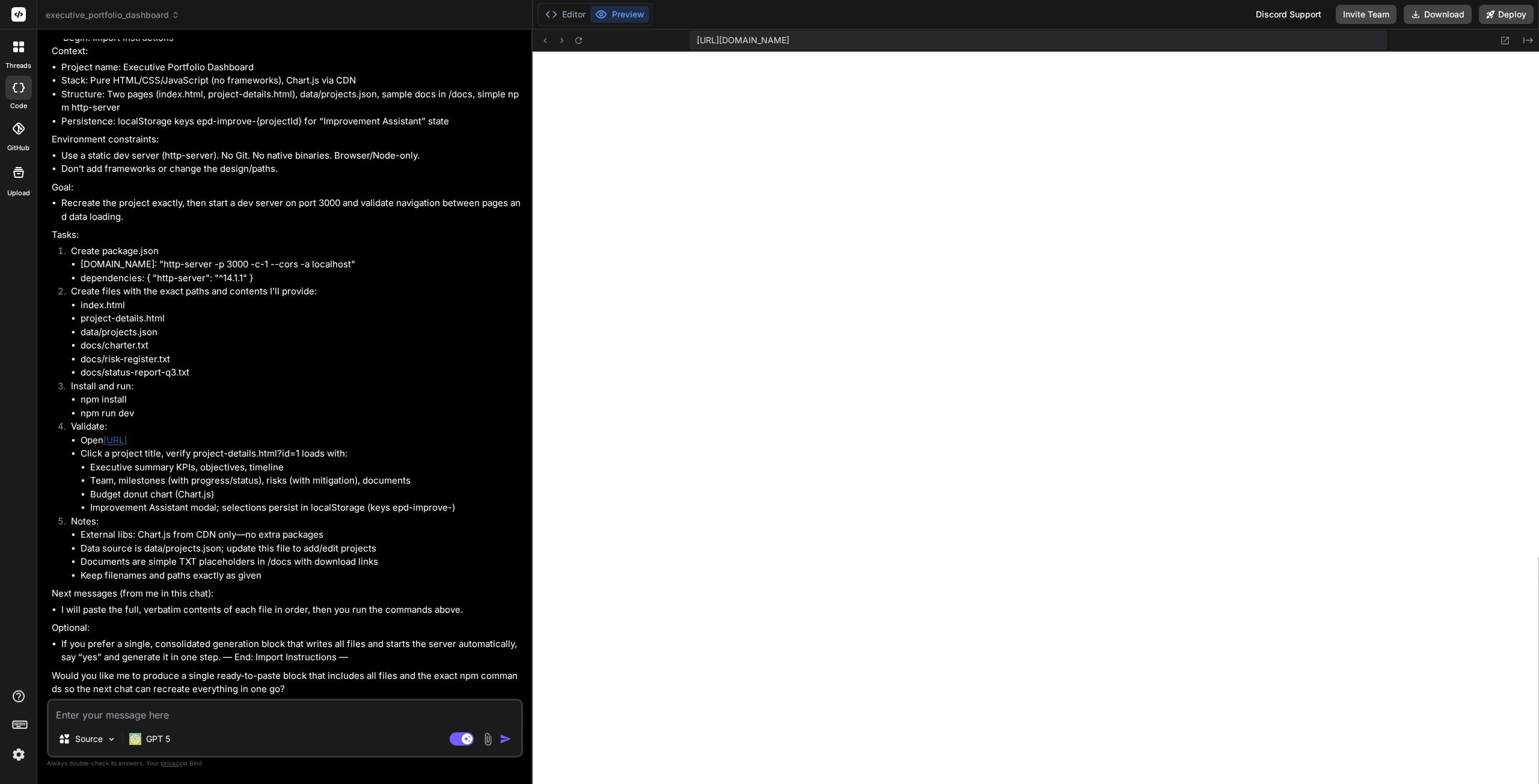
click at [299, 711] on textarea "To enrich screen reader interactions, please activate Accessibility in Grammarl…" at bounding box center [285, 712] width 472 height 22
click at [488, 743] on img at bounding box center [487, 739] width 14 height 14
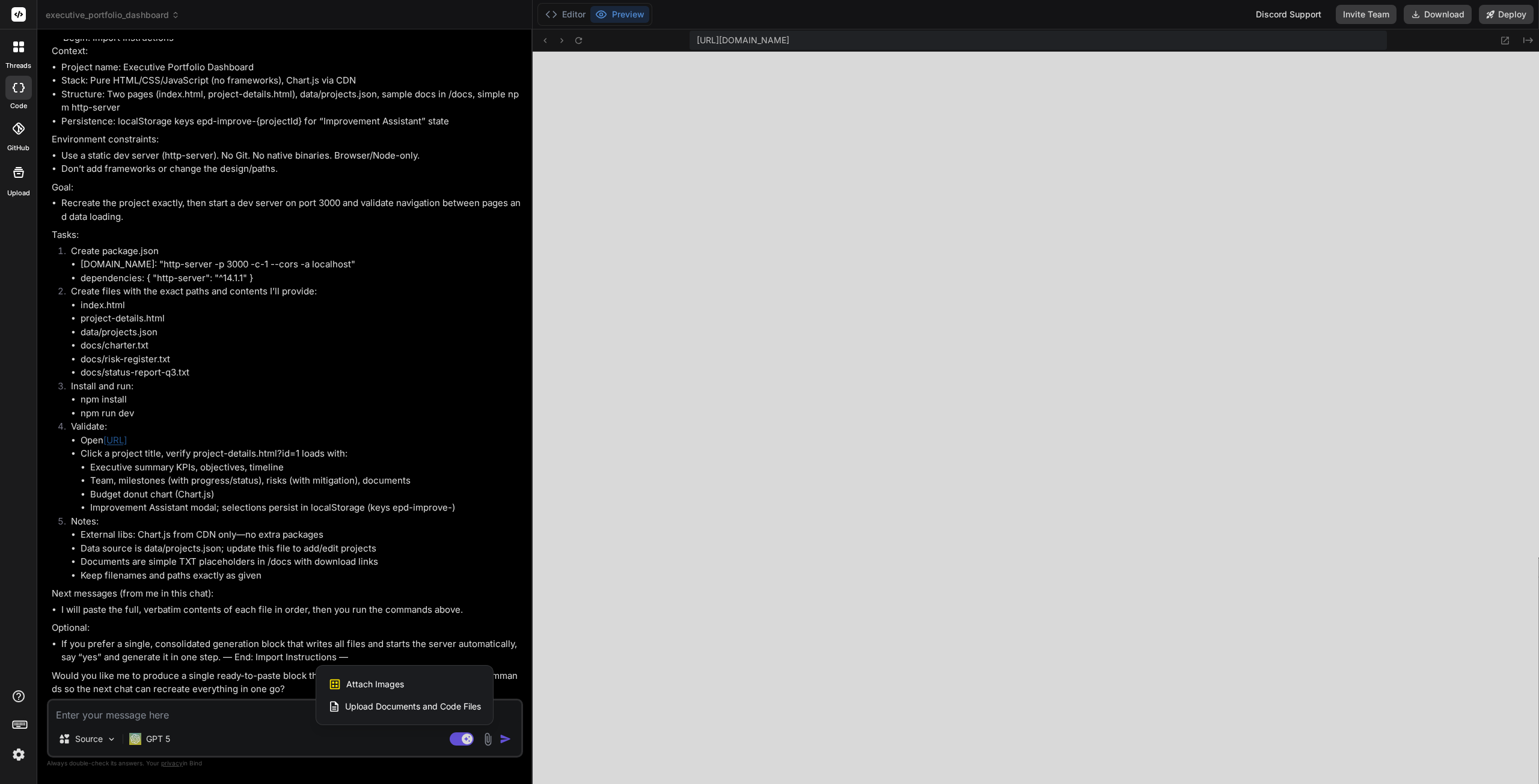
click at [394, 705] on span "Upload Documents and Code Files" at bounding box center [413, 707] width 136 height 12
type textarea "x"
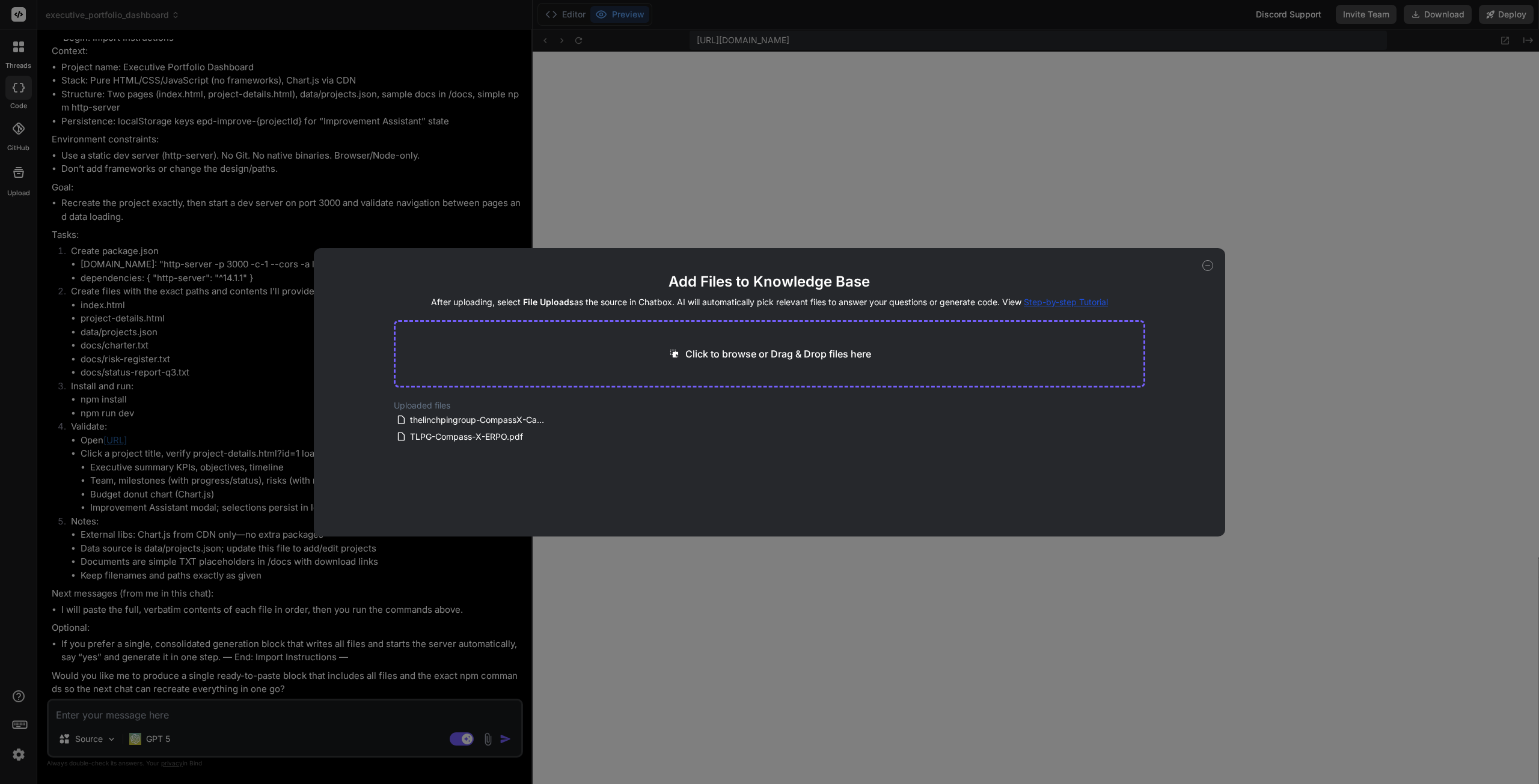
click at [798, 356] on p "Click to browse or Drag & Drop files here" at bounding box center [778, 353] width 186 height 14
type input "C:\fakepath\Copy of CompassX-go-to-market-playbook-R1.1.1-[DATE]-final.pdf"
type textarea "x"
